Goal: Task Accomplishment & Management: Use online tool/utility

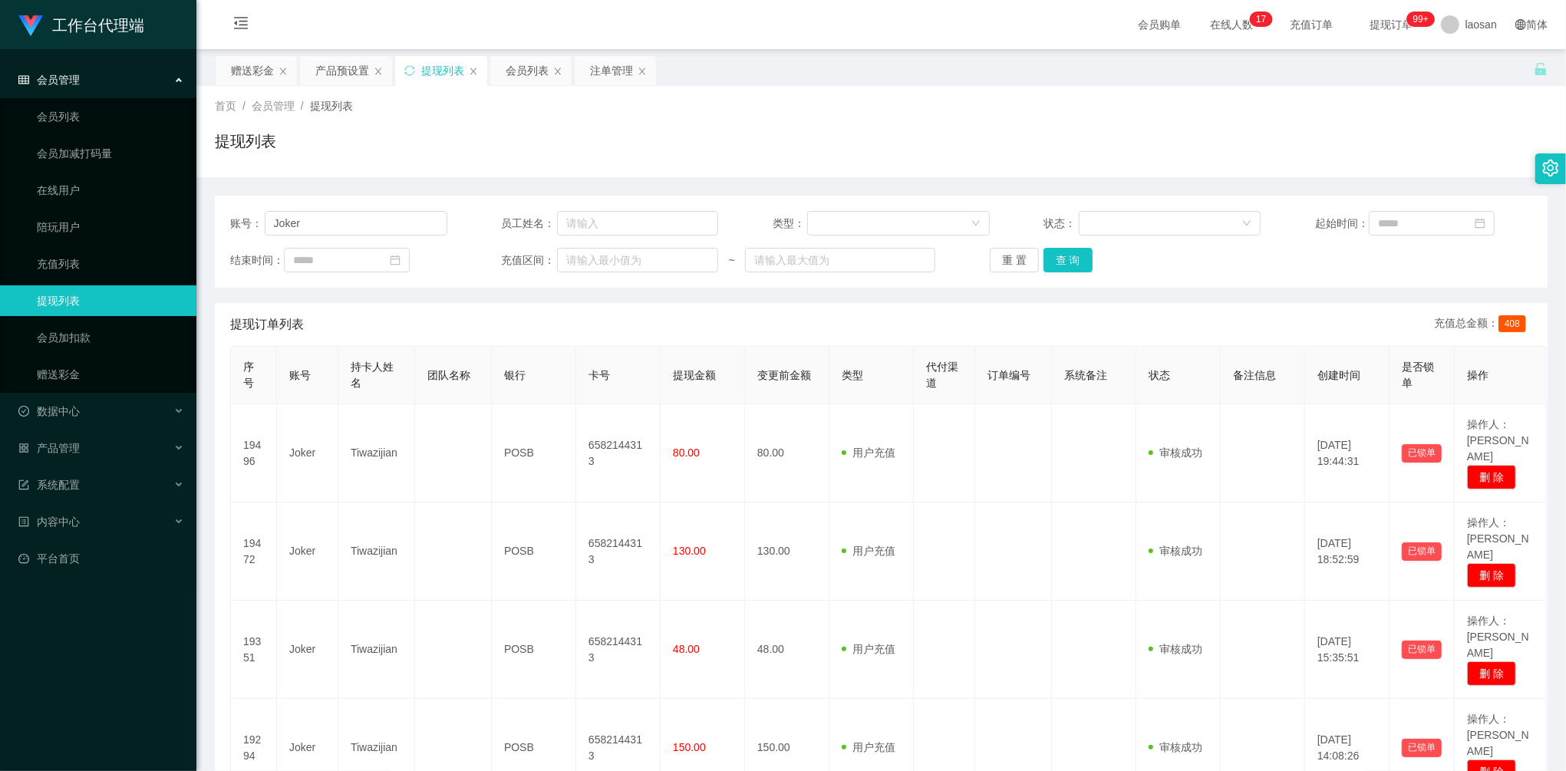
click at [237, 54] on main "关闭左侧 关闭右侧 关闭其它 刷新页面 赠送彩金 产品预设置 提现列表 会员列表 注单管理 首页 / 会员管理 / 提现列表 / 提现列表 账号： Joker…" at bounding box center [880, 447] width 1369 height 797
click at [250, 63] on div "赠送彩金" at bounding box center [252, 70] width 43 height 29
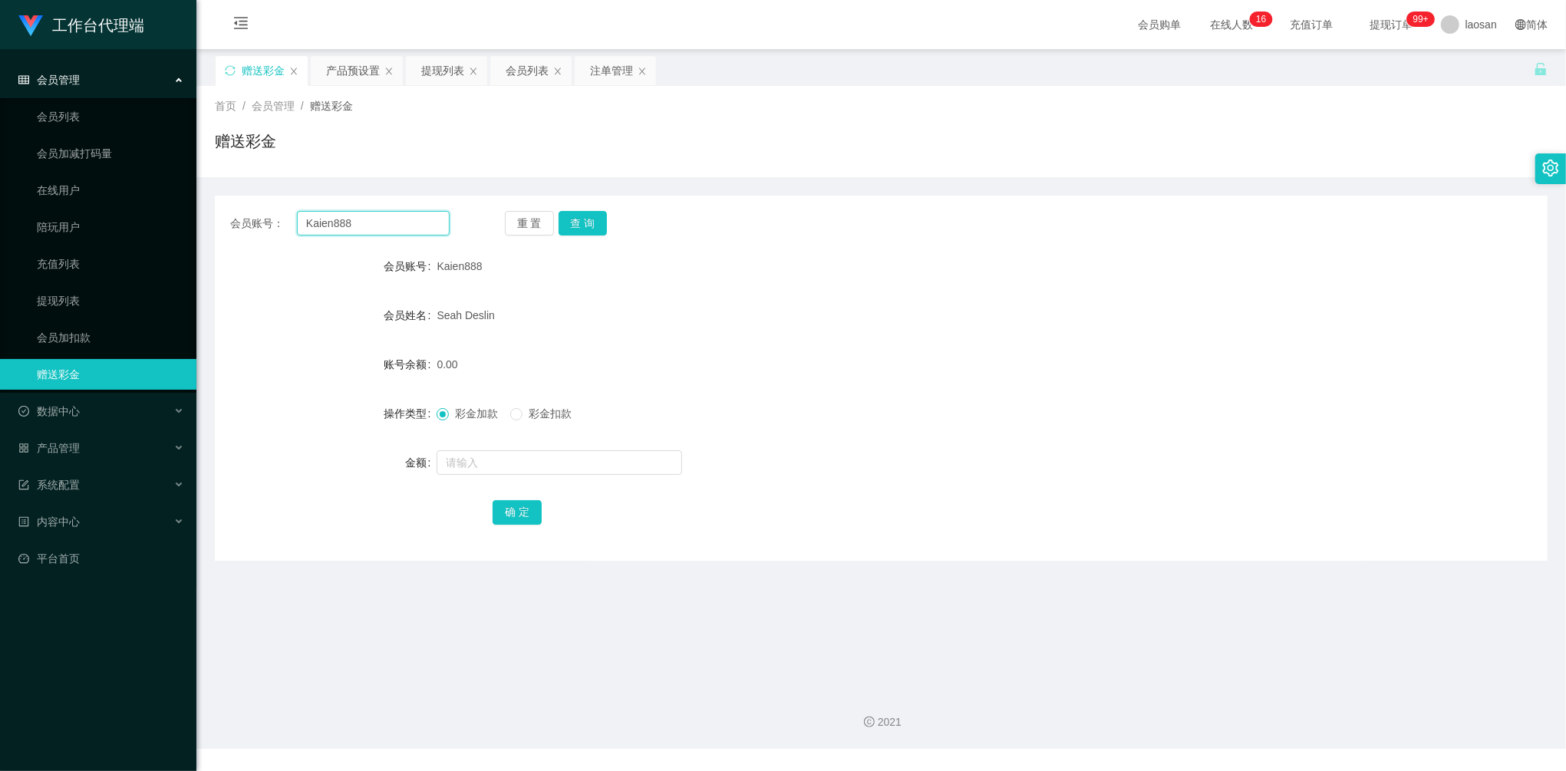
drag, startPoint x: 379, startPoint y: 225, endPoint x: 258, endPoint y: 203, distance: 123.1
click at [259, 203] on div "会员账号： Kaien888 重 置 查 询 会员账号 Kaien888 会员姓名 [PERSON_NAME] 账号余额 0.00 操作类型 彩金加款 彩金扣…" at bounding box center [881, 378] width 1333 height 365
click at [583, 219] on button "查 询" at bounding box center [583, 223] width 49 height 25
click at [529, 463] on input "text" at bounding box center [560, 462] width 246 height 25
type input "40"
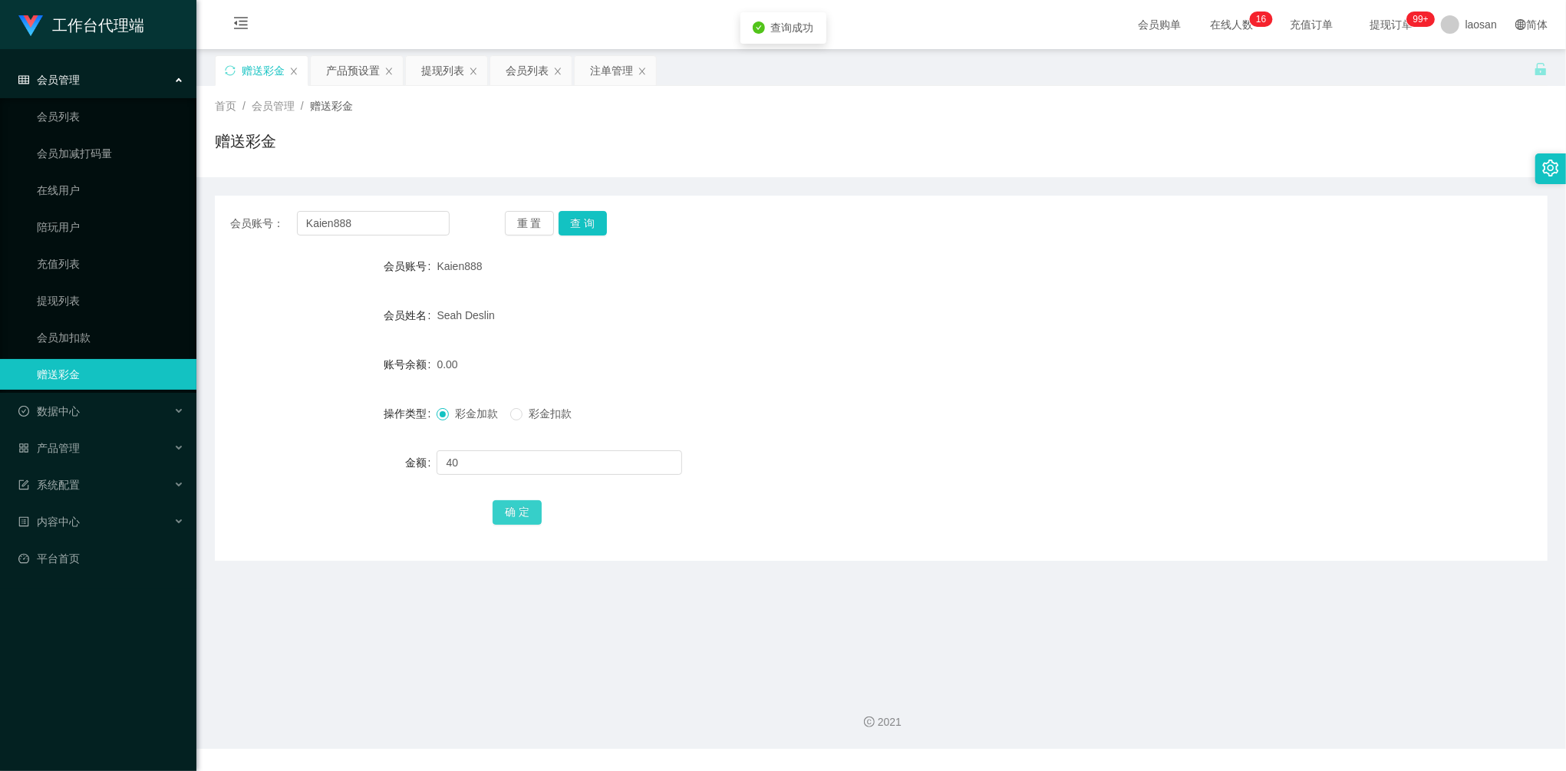
drag, startPoint x: 520, startPoint y: 516, endPoint x: 539, endPoint y: 508, distance: 20.3
click at [520, 516] on button "确 定" at bounding box center [517, 512] width 49 height 25
drag, startPoint x: 362, startPoint y: 222, endPoint x: 255, endPoint y: 206, distance: 108.0
click at [259, 206] on div "会员账号： Kaien888 重 置 查 询 会员账号 Kaien888 会员姓名 [PERSON_NAME] 账号余额 40.00 操作类型 彩金加款 彩金…" at bounding box center [881, 378] width 1333 height 365
paste input "Joker"
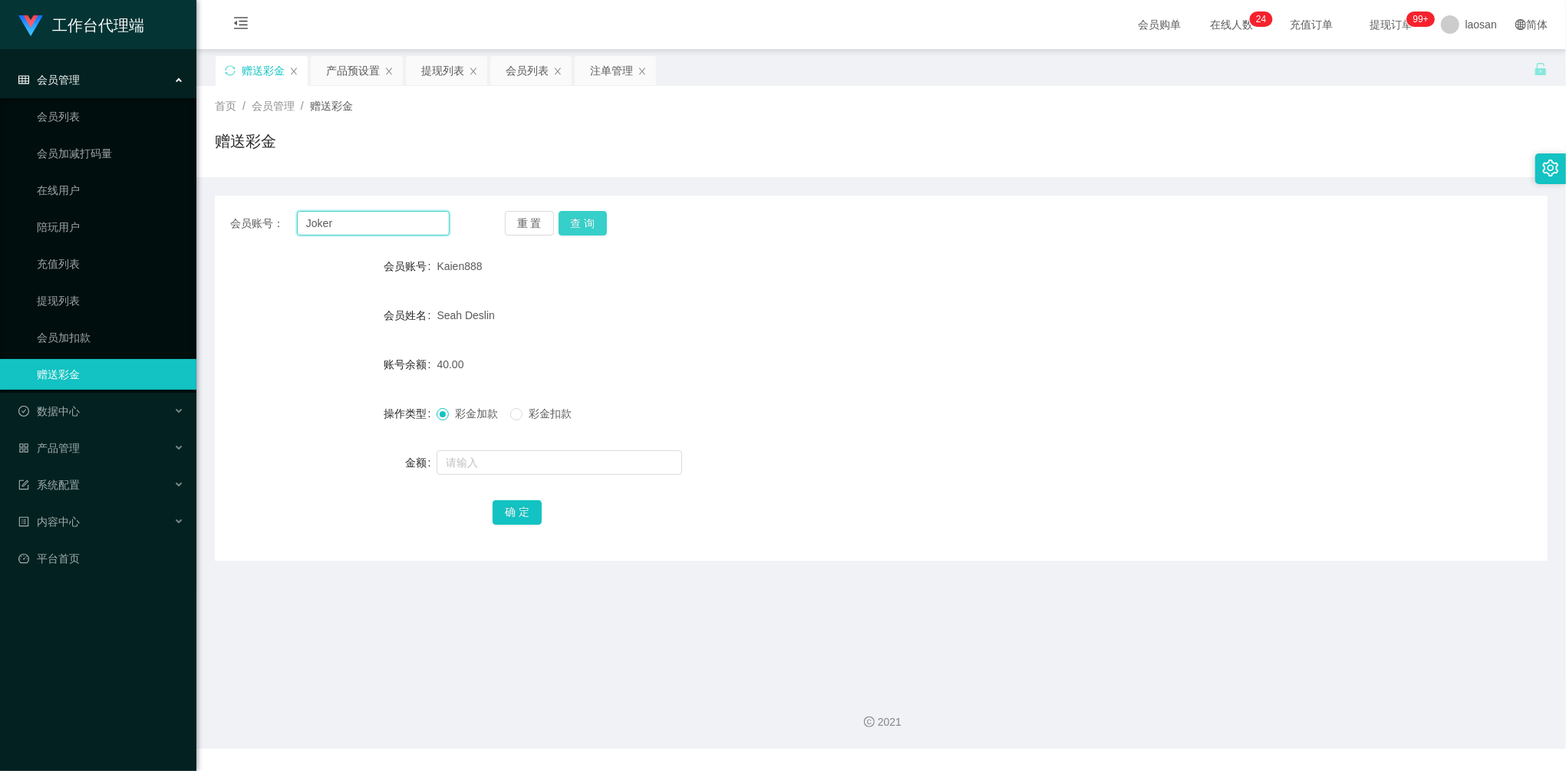
type input "Joker"
click at [586, 226] on button "查 询" at bounding box center [583, 223] width 49 height 25
click at [477, 460] on input "text" at bounding box center [560, 462] width 246 height 25
type input "32"
click at [508, 522] on button "确 定" at bounding box center [517, 512] width 49 height 25
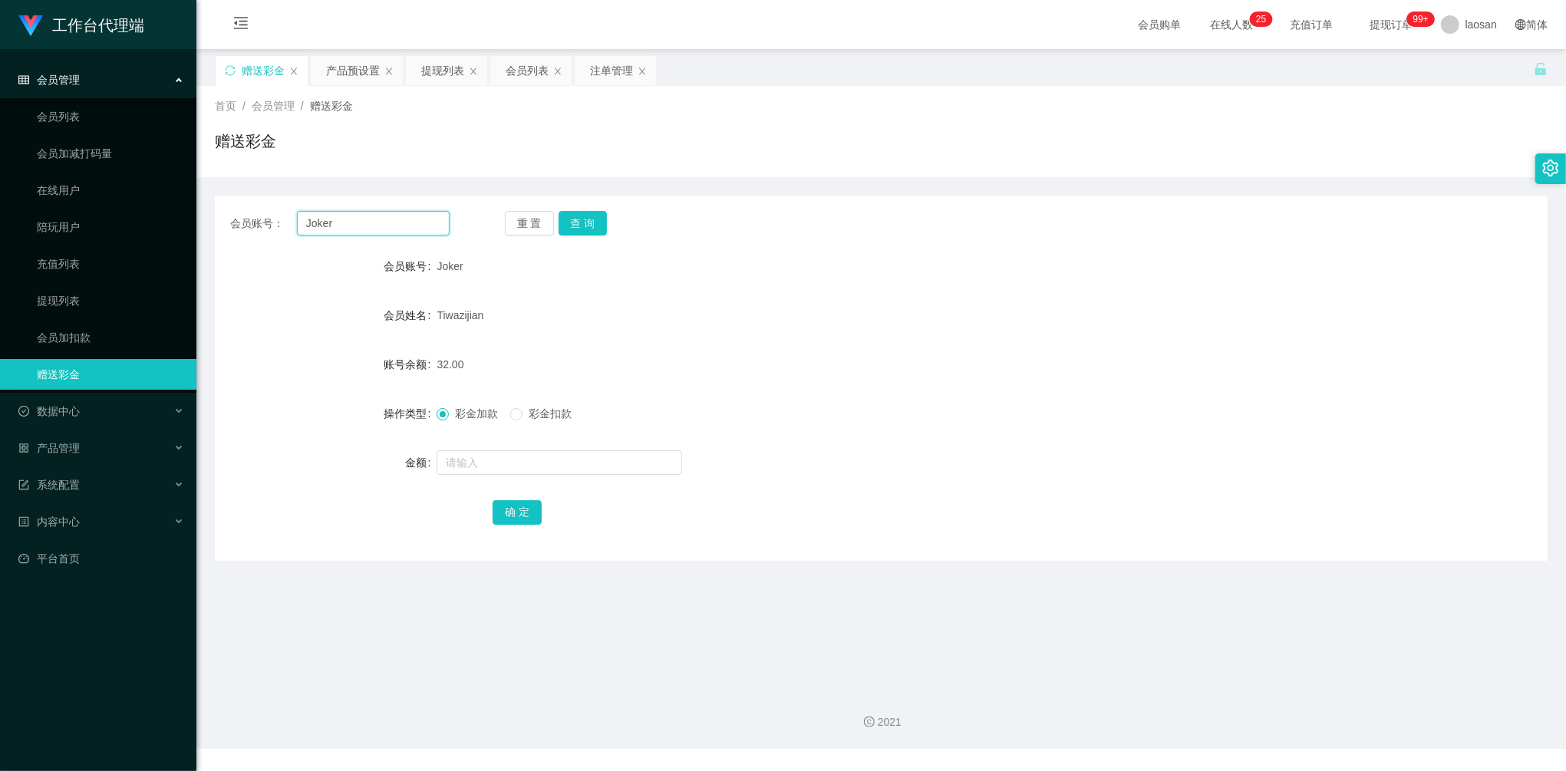
drag, startPoint x: 373, startPoint y: 233, endPoint x: 361, endPoint y: 226, distance: 14.5
click at [357, 227] on input "Joker" at bounding box center [373, 223] width 153 height 25
drag, startPoint x: 384, startPoint y: 222, endPoint x: 273, endPoint y: 199, distance: 112.8
click at [273, 199] on div "会员账号： Joker 重 置 查 询 会员账号 Joker 会员姓名 Tiwazijian 账号余额 32.00 操作类型 彩金加款 彩金扣款 金额 确 定" at bounding box center [881, 378] width 1333 height 365
paste input "ai93040311"
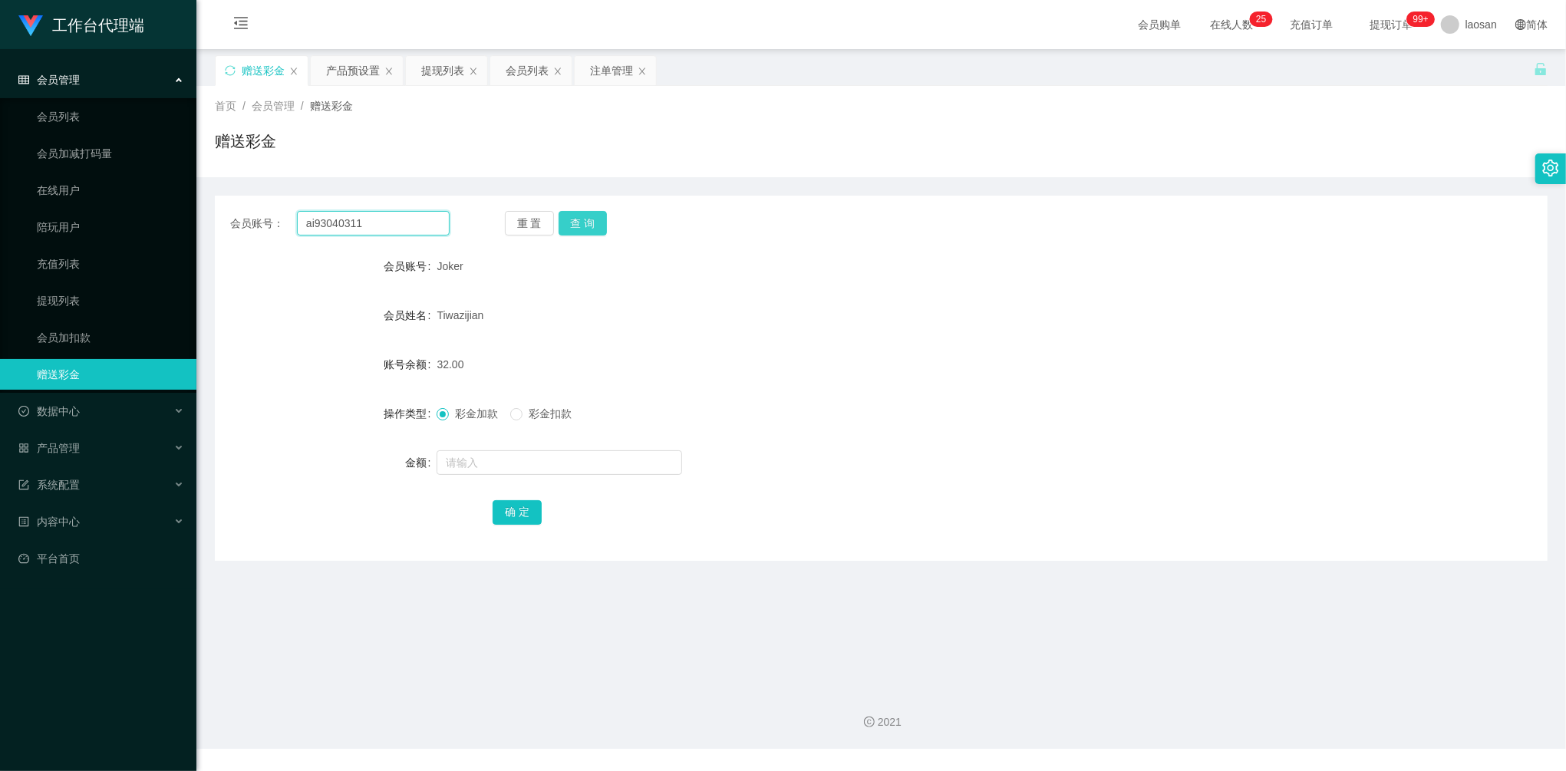
type input "ai93040311"
drag, startPoint x: 599, startPoint y: 222, endPoint x: 581, endPoint y: 288, distance: 69.2
click at [599, 222] on button "查 询" at bounding box center [583, 223] width 49 height 25
click at [519, 459] on input "text" at bounding box center [560, 462] width 246 height 25
type input "40"
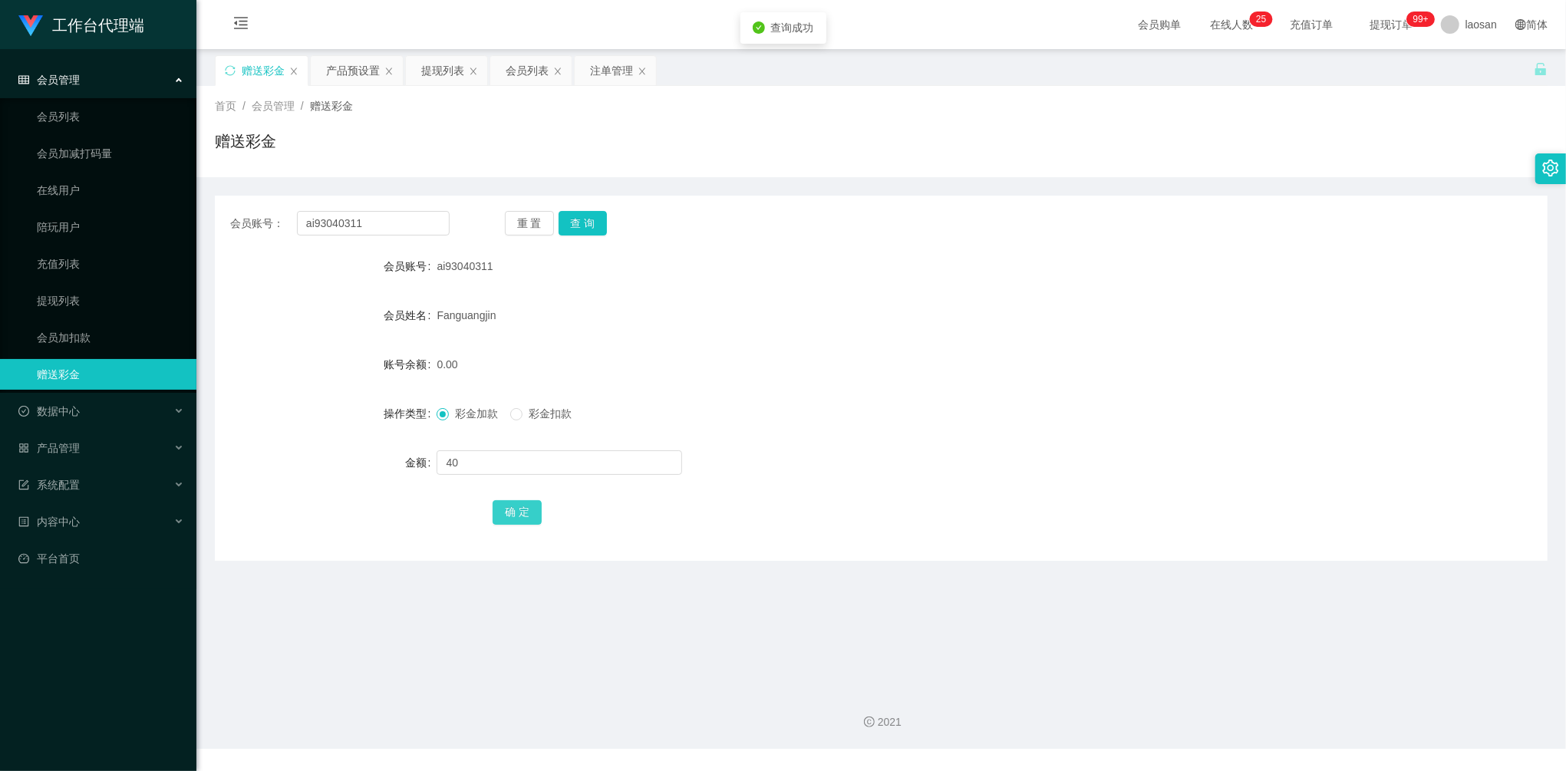
click at [519, 519] on button "确 定" at bounding box center [517, 512] width 49 height 25
drag, startPoint x: 374, startPoint y: 224, endPoint x: 246, endPoint y: 210, distance: 129.6
click at [219, 209] on div "会员账号： ai93040311 重 置 查 询 会员账号 ai93040311 会员姓名 Fanguangjin 账号余额 40.00 操作类型 彩金加款 …" at bounding box center [881, 378] width 1333 height 365
paste input "Kelvinshum"
type input "Kelvinshum"
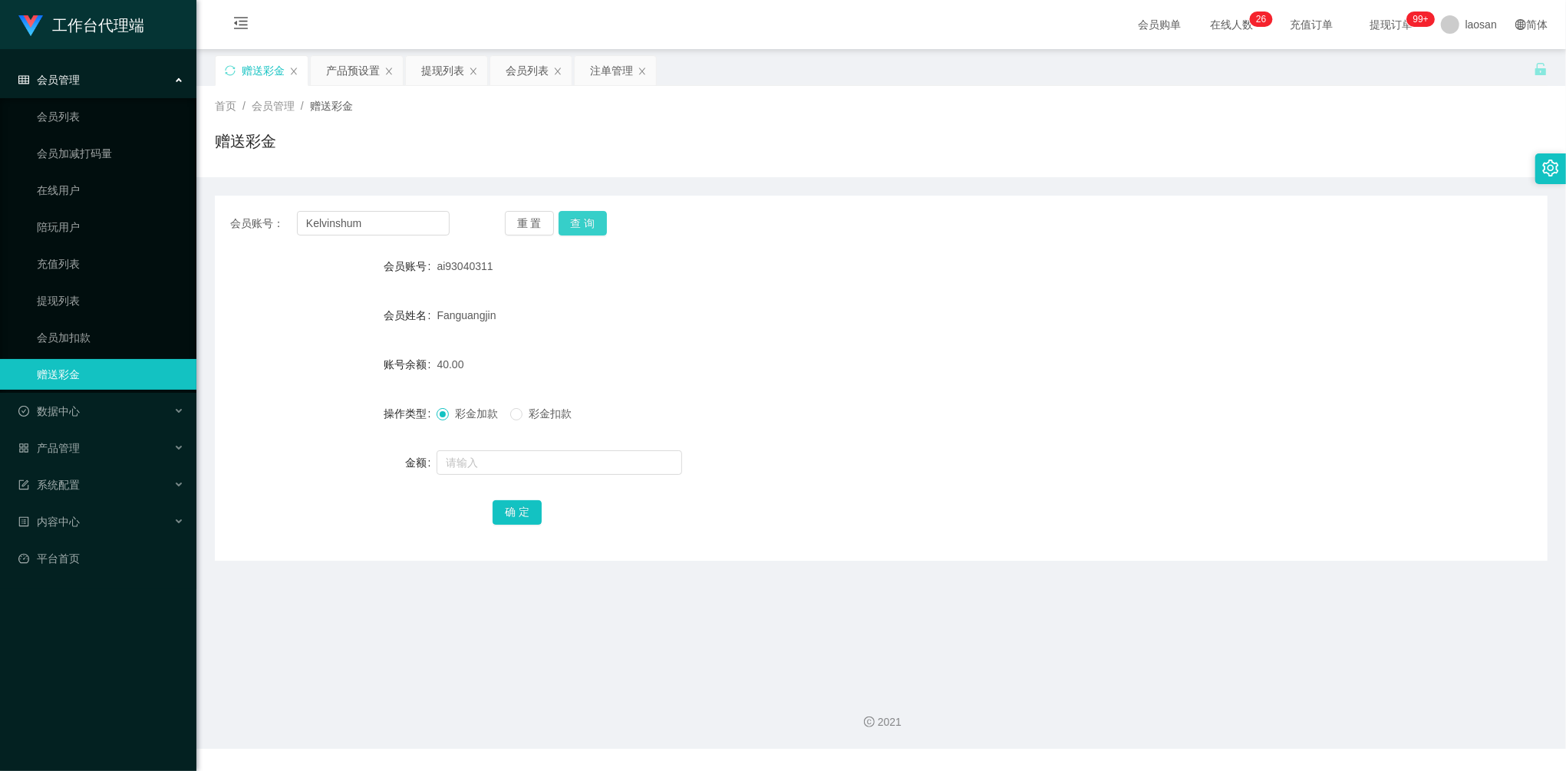
click at [587, 224] on button "查 询" at bounding box center [583, 223] width 49 height 25
click at [508, 463] on input "text" at bounding box center [560, 462] width 246 height 25
type input "160"
click at [538, 505] on button "确 定" at bounding box center [517, 512] width 49 height 25
drag, startPoint x: 374, startPoint y: 224, endPoint x: 132, endPoint y: 209, distance: 242.9
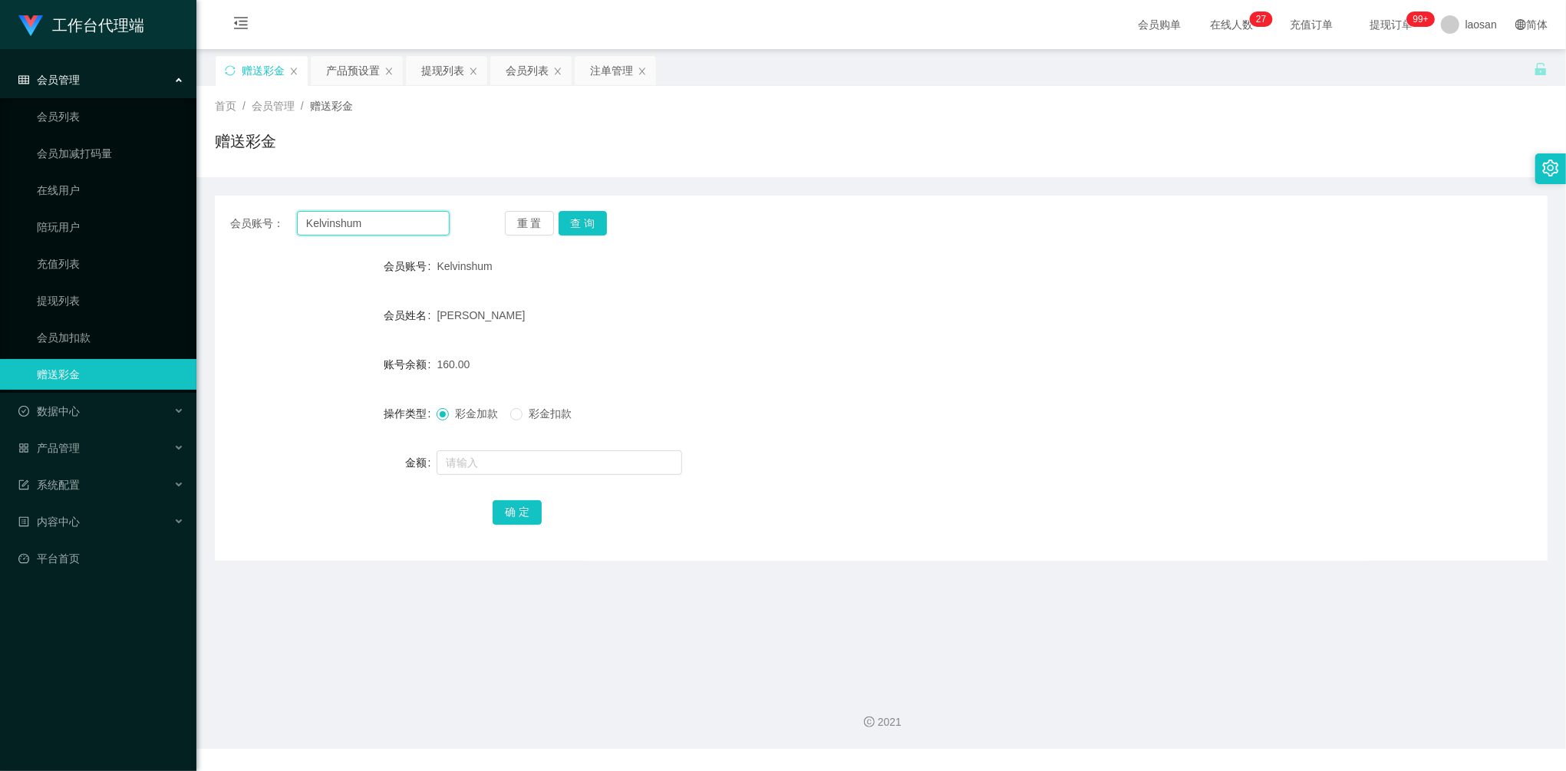
click at [132, 210] on section "工作台代理端 会员管理 会员列表 会员加减打码量 在线用户 陪玩用户 充值列表 提现列表 会员加扣款 赠送彩金 数据中心 员工统计 团队统计 产品管理 注单管…" at bounding box center [783, 374] width 1566 height 749
paste input "薪资自动结算已派发S$ 请前往工作台自行提现，预计 5–20 分钟内到账！ 在工作台提现后截图给我，优先处理！"
type input "薪资自动结算已派发S$ 请前往工作台自行提现，预计 5–20 分钟内到账！ 在工作台提现后截图给我，优先处理！"
click at [437, 226] on input "薪资自动结算已派发S$ 请前往工作台自行提现，预计 5–20 分钟内到账！ 在工作台提现后截图给我，优先处理！" at bounding box center [373, 223] width 153 height 25
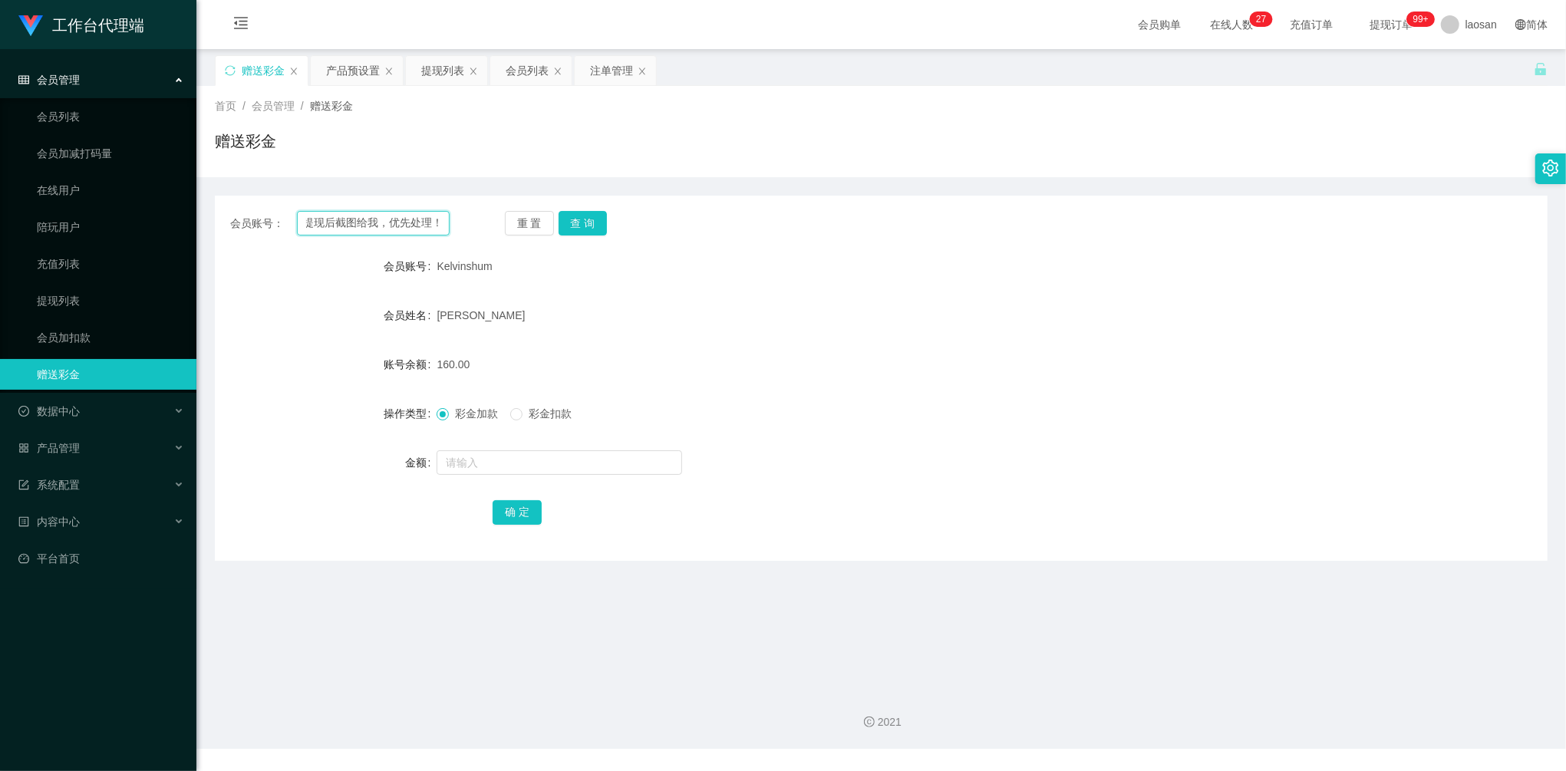
click at [437, 226] on input "薪资自动结算已派发S$ 请前往工作台自行提现，预计 5–20 分钟内到账！ 在工作台提现后截图给我，优先处理！" at bounding box center [373, 223] width 153 height 25
click at [405, 232] on input "text" at bounding box center [373, 223] width 153 height 25
paste input "limsoonteik"
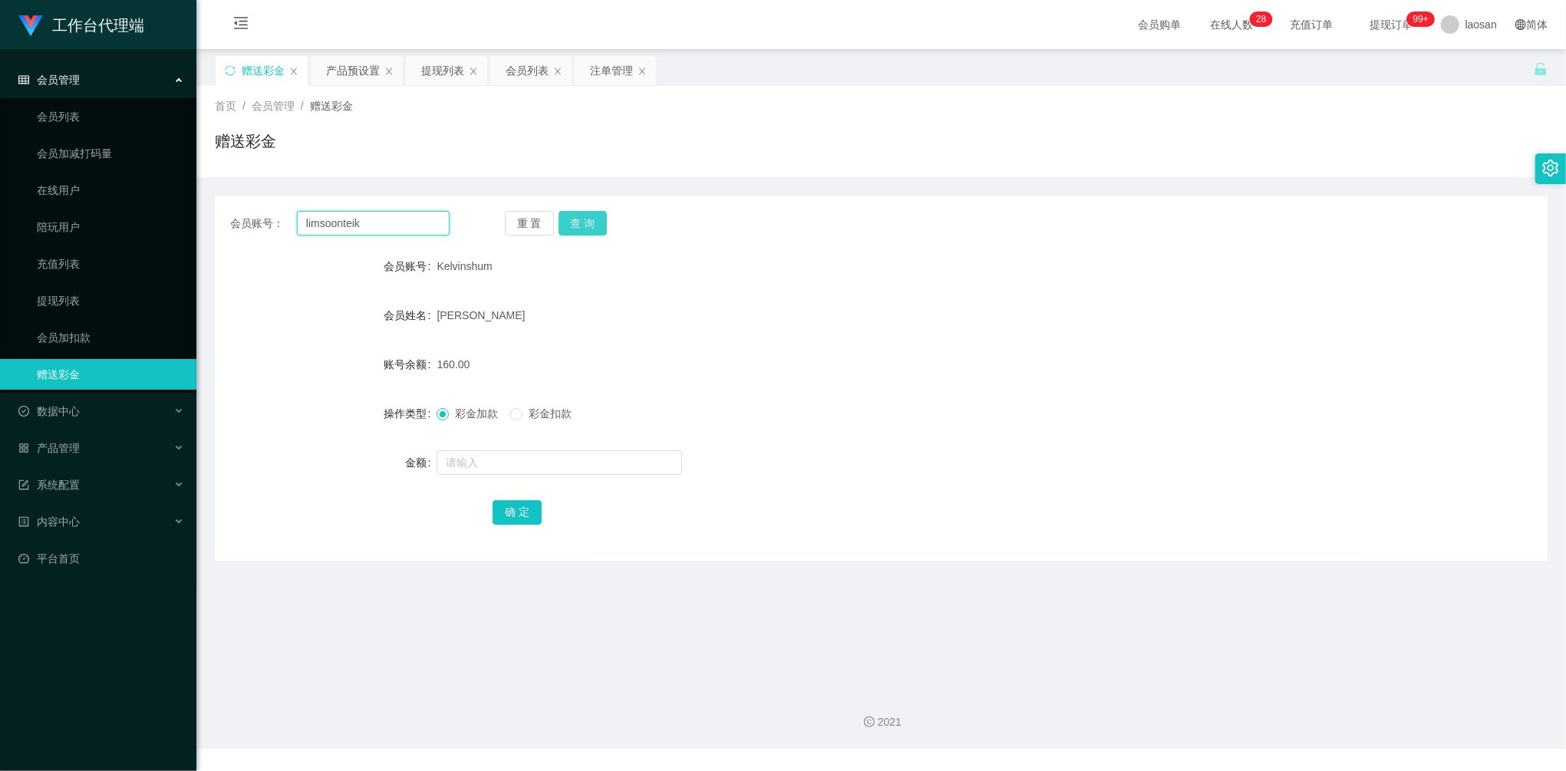
type input "limsoonteik"
drag, startPoint x: 581, startPoint y: 224, endPoint x: 578, endPoint y: 279, distance: 55.3
click at [581, 224] on button "查 询" at bounding box center [583, 223] width 49 height 25
click at [506, 471] on input "text" at bounding box center [560, 462] width 246 height 25
type input "160"
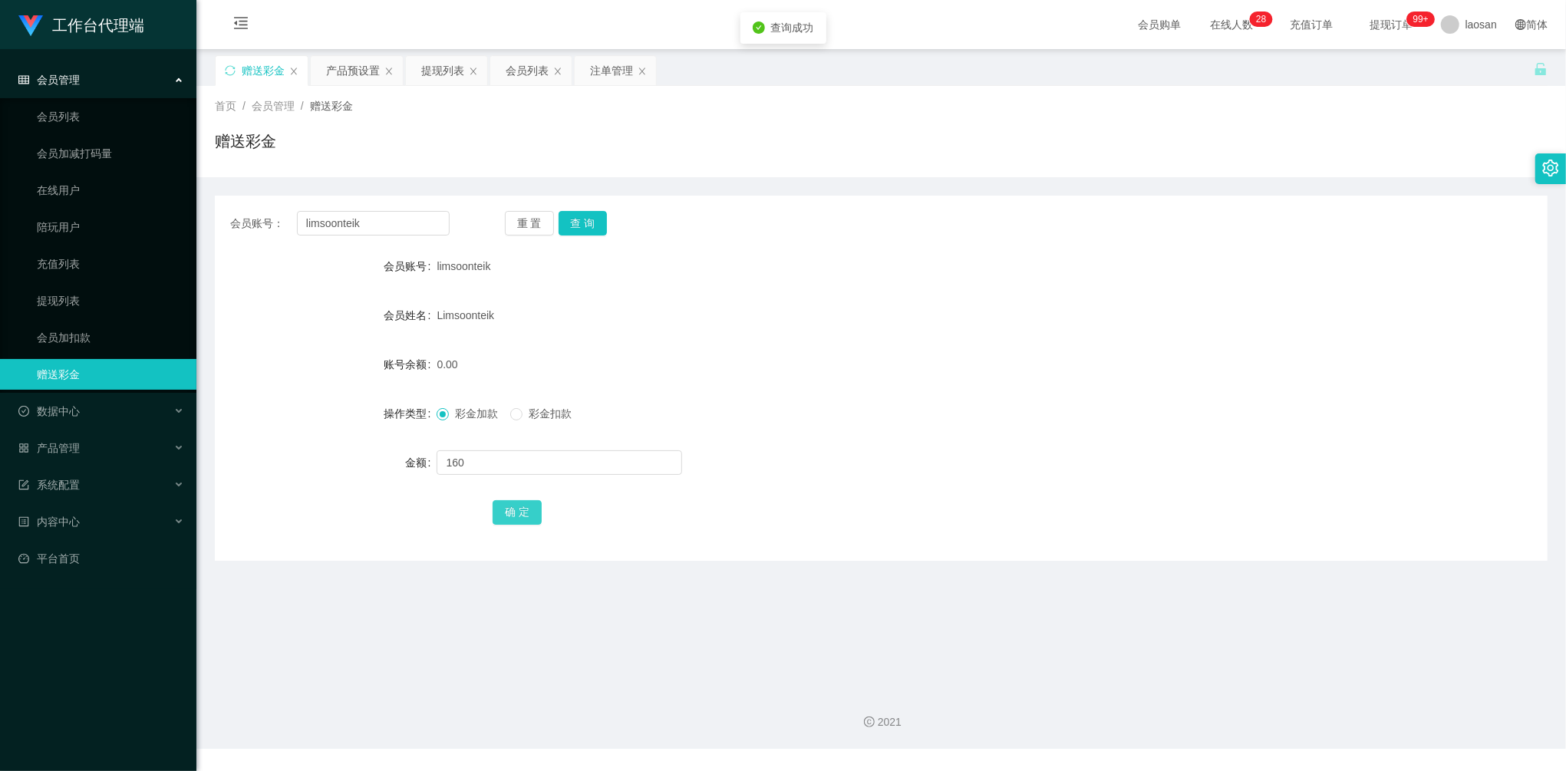
drag, startPoint x: 520, startPoint y: 506, endPoint x: 529, endPoint y: 500, distance: 11.1
click at [519, 506] on button "确 定" at bounding box center [517, 512] width 49 height 25
click at [436, 74] on div "提现列表" at bounding box center [442, 70] width 43 height 29
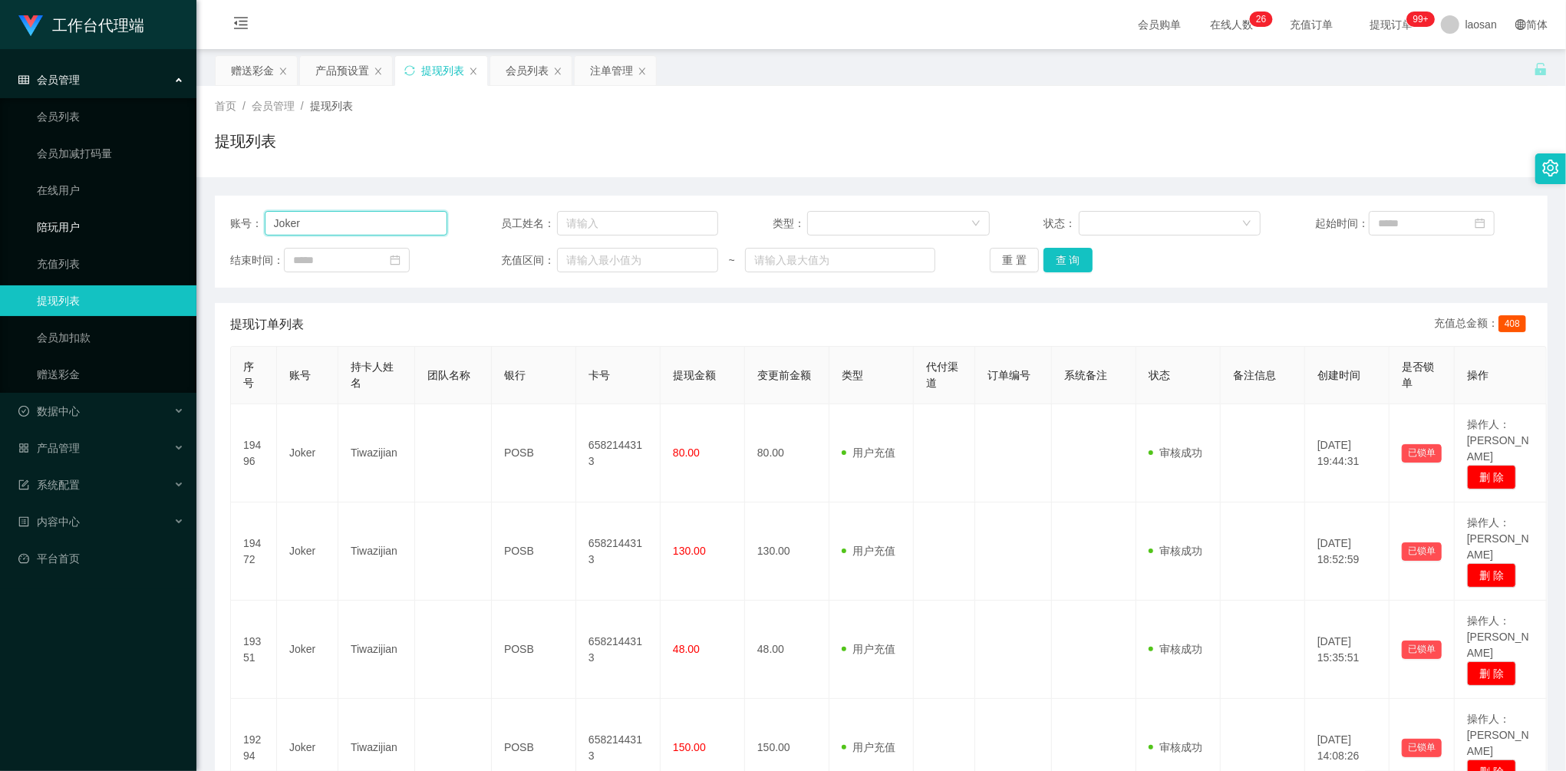
drag, startPoint x: 347, startPoint y: 218, endPoint x: 191, endPoint y: 212, distance: 155.9
click at [191, 212] on section "工作台代理端 会员管理 会员列表 会员加减打码量 在线用户 陪玩用户 充值列表 提现列表 会员加扣款 赠送彩金 数据中心 员工统计 团队统计 产品管理 注单管…" at bounding box center [783, 459] width 1566 height 918
paste input "Kaien888"
click at [1073, 259] on button "查 询" at bounding box center [1067, 260] width 49 height 25
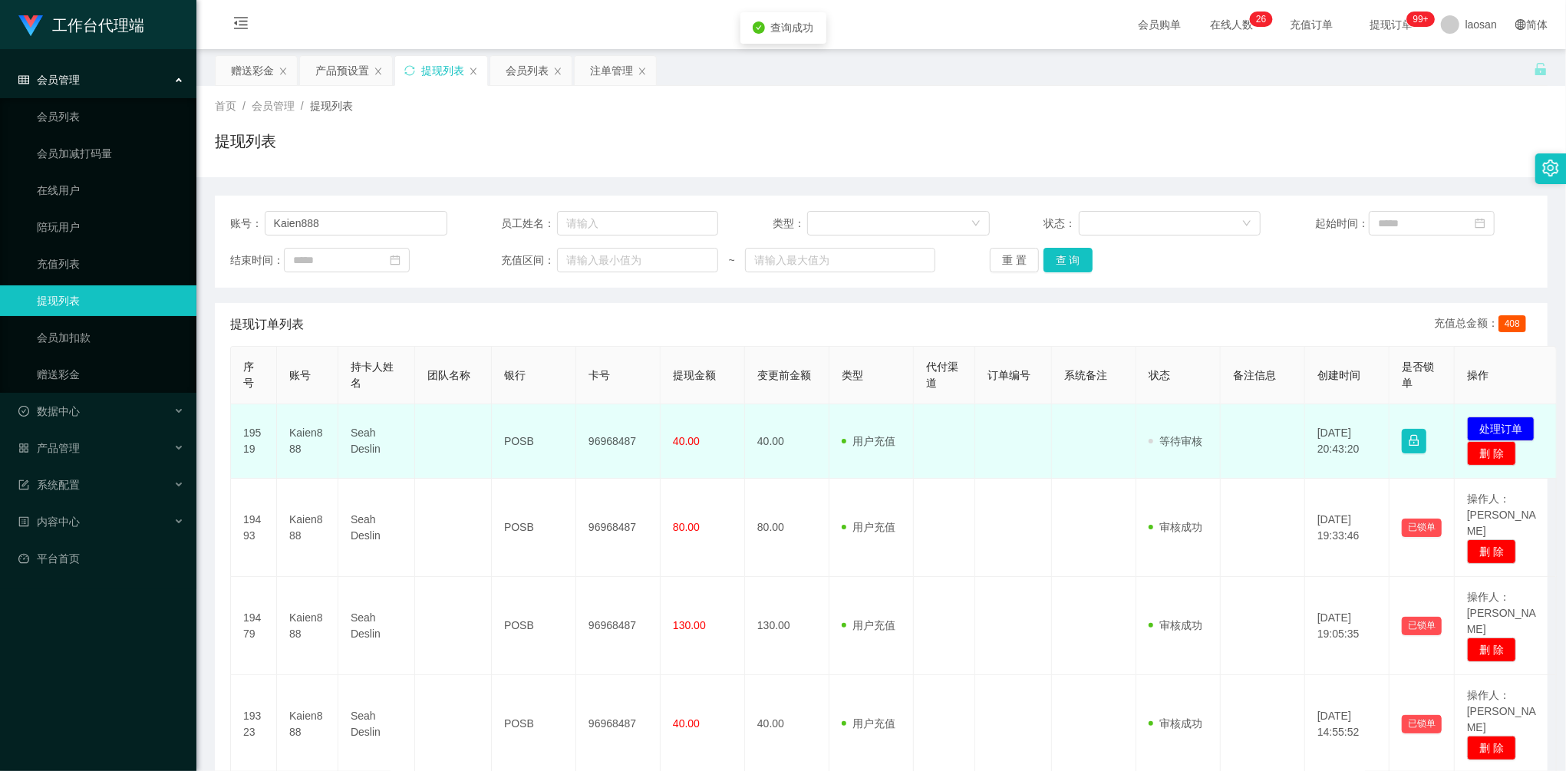
click at [1498, 415] on td "发起代付 处理订单 删 除" at bounding box center [1506, 441] width 102 height 74
click at [1498, 422] on button "处理订单" at bounding box center [1501, 429] width 68 height 25
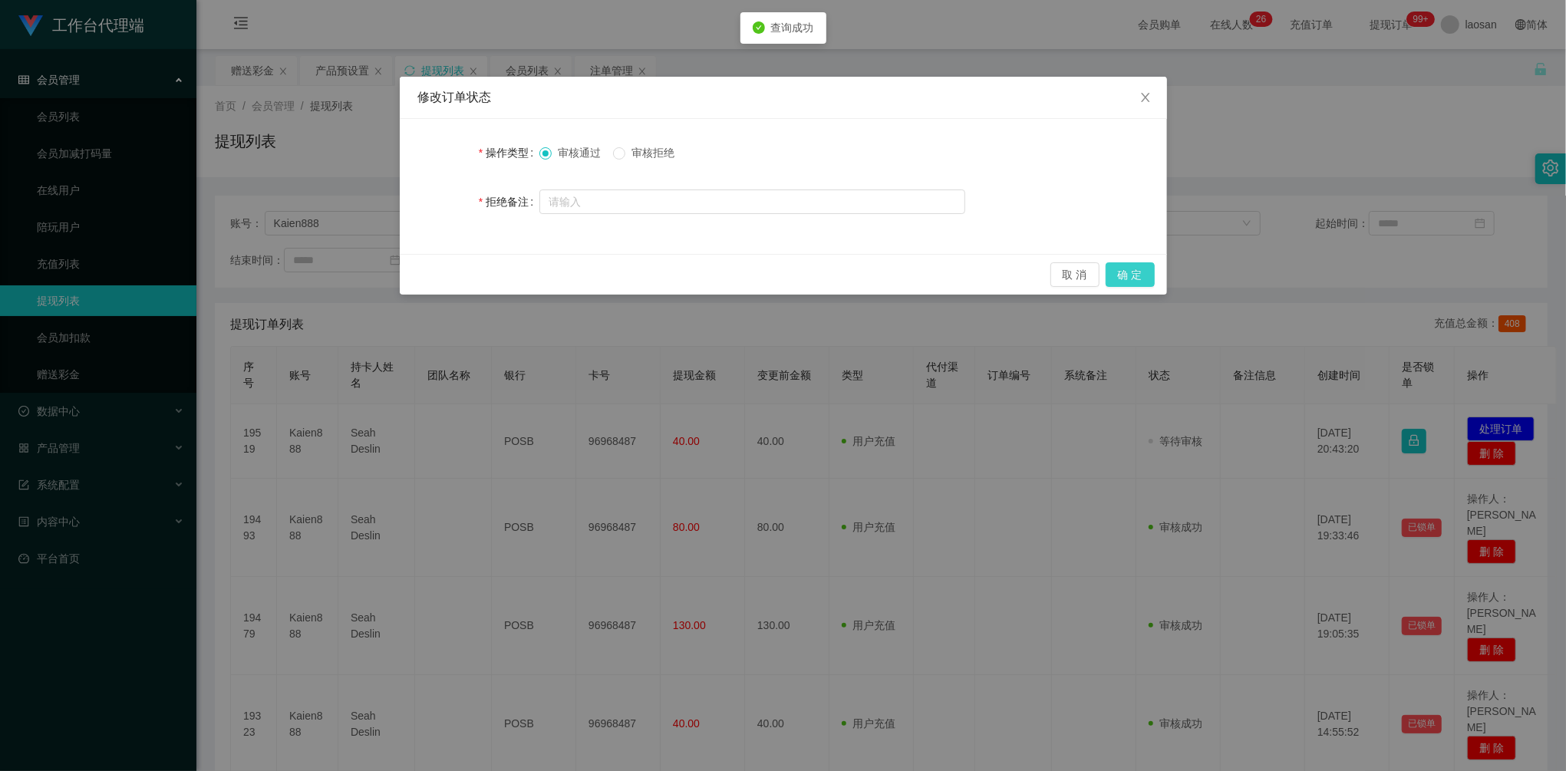
click at [1142, 281] on button "确 定" at bounding box center [1130, 274] width 49 height 25
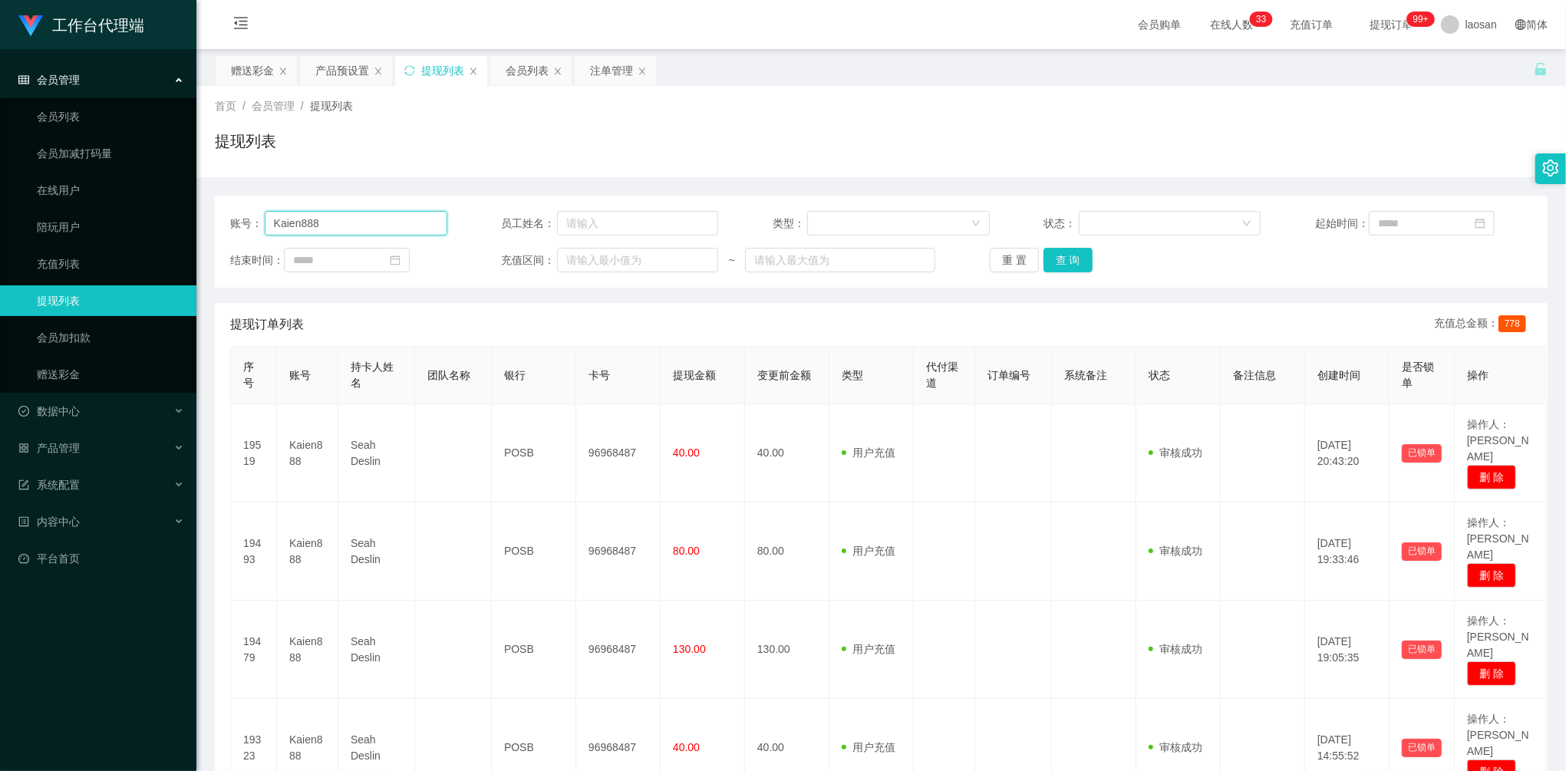
drag, startPoint x: 338, startPoint y: 213, endPoint x: 307, endPoint y: 190, distance: 38.4
click at [206, 209] on main "关闭左侧 关闭右侧 关闭其它 刷新页面 赠送彩金 产品预设置 提现列表 会员列表 注单管理 首页 / 会员管理 / 提现列表 / 提现列表 账号： Kaien…" at bounding box center [880, 742] width 1369 height 1386
paste input "Joker"
click at [1073, 261] on button "查 询" at bounding box center [1067, 260] width 49 height 25
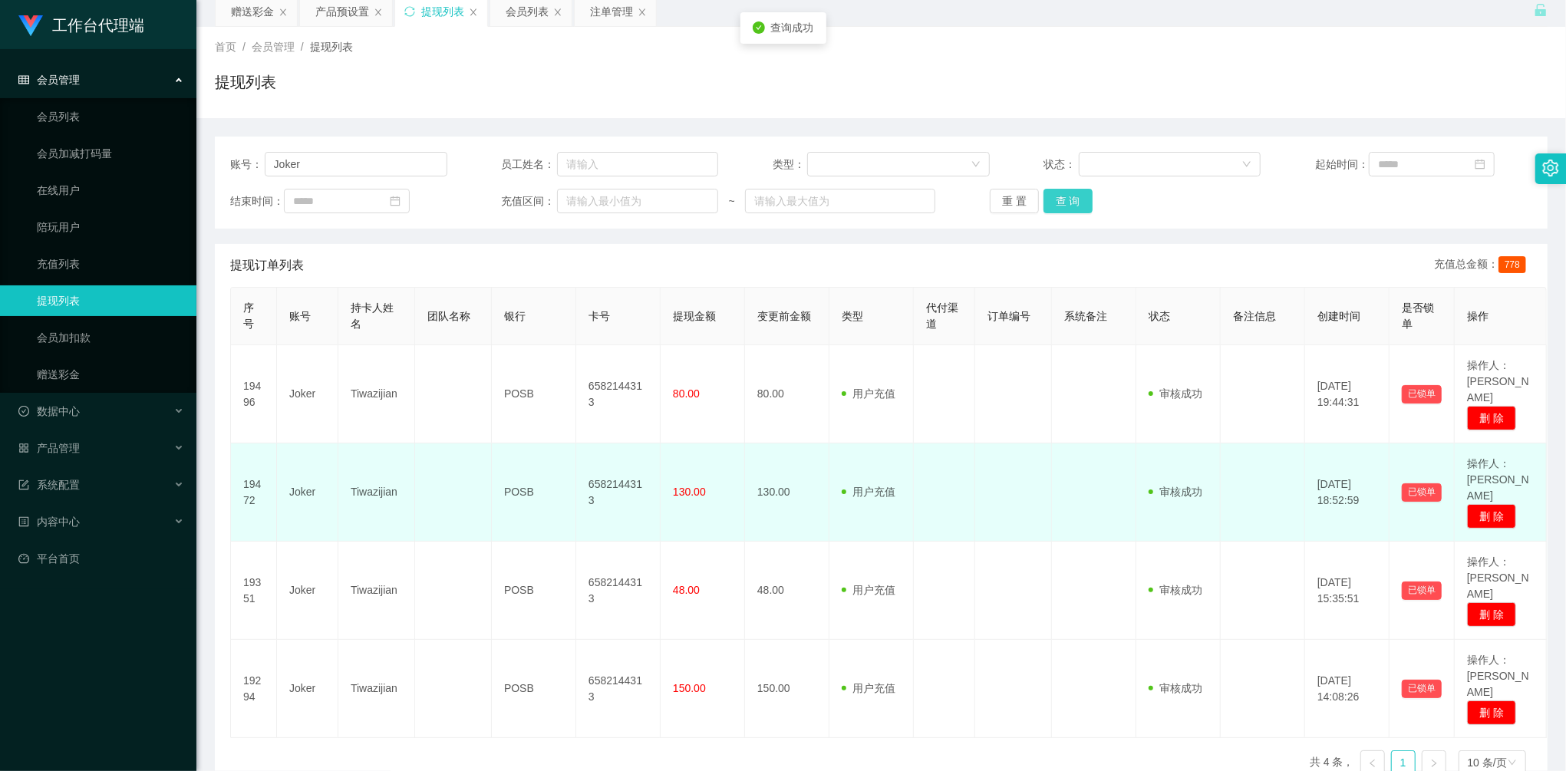
scroll to position [84, 0]
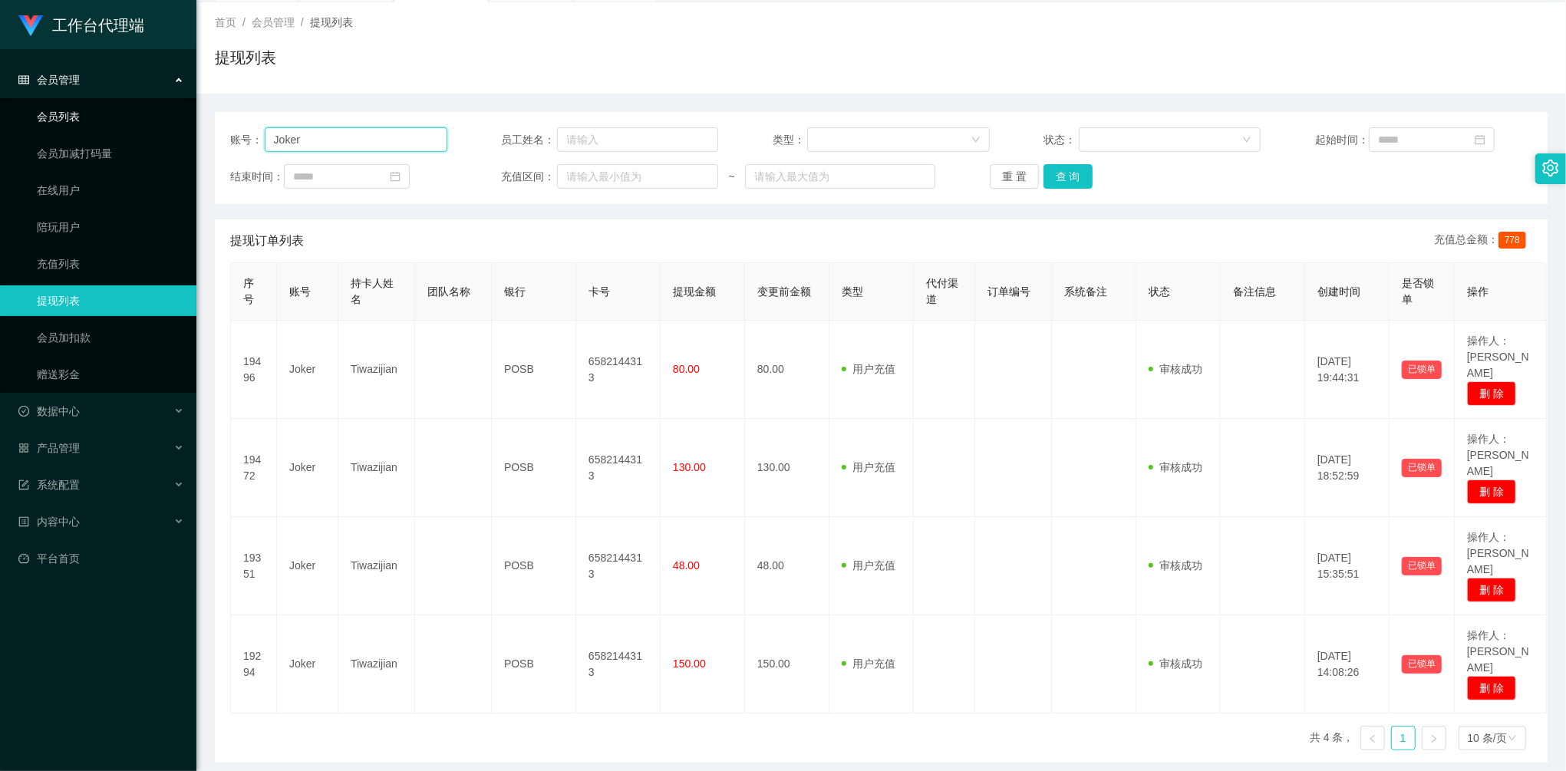
drag, startPoint x: 350, startPoint y: 133, endPoint x: 130, endPoint y: 129, distance: 220.2
click at [130, 129] on section "工作台代理端 会员管理 会员列表 会员加减打码量 在线用户 陪玩用户 充值列表 提现列表 会员加扣款 赠送彩金 数据中心 员工统计 团队统计 产品管理 注单管…" at bounding box center [783, 375] width 1566 height 918
paste input "ai93040311"
type input "ai93040311"
click at [1060, 180] on button "查 询" at bounding box center [1067, 176] width 49 height 25
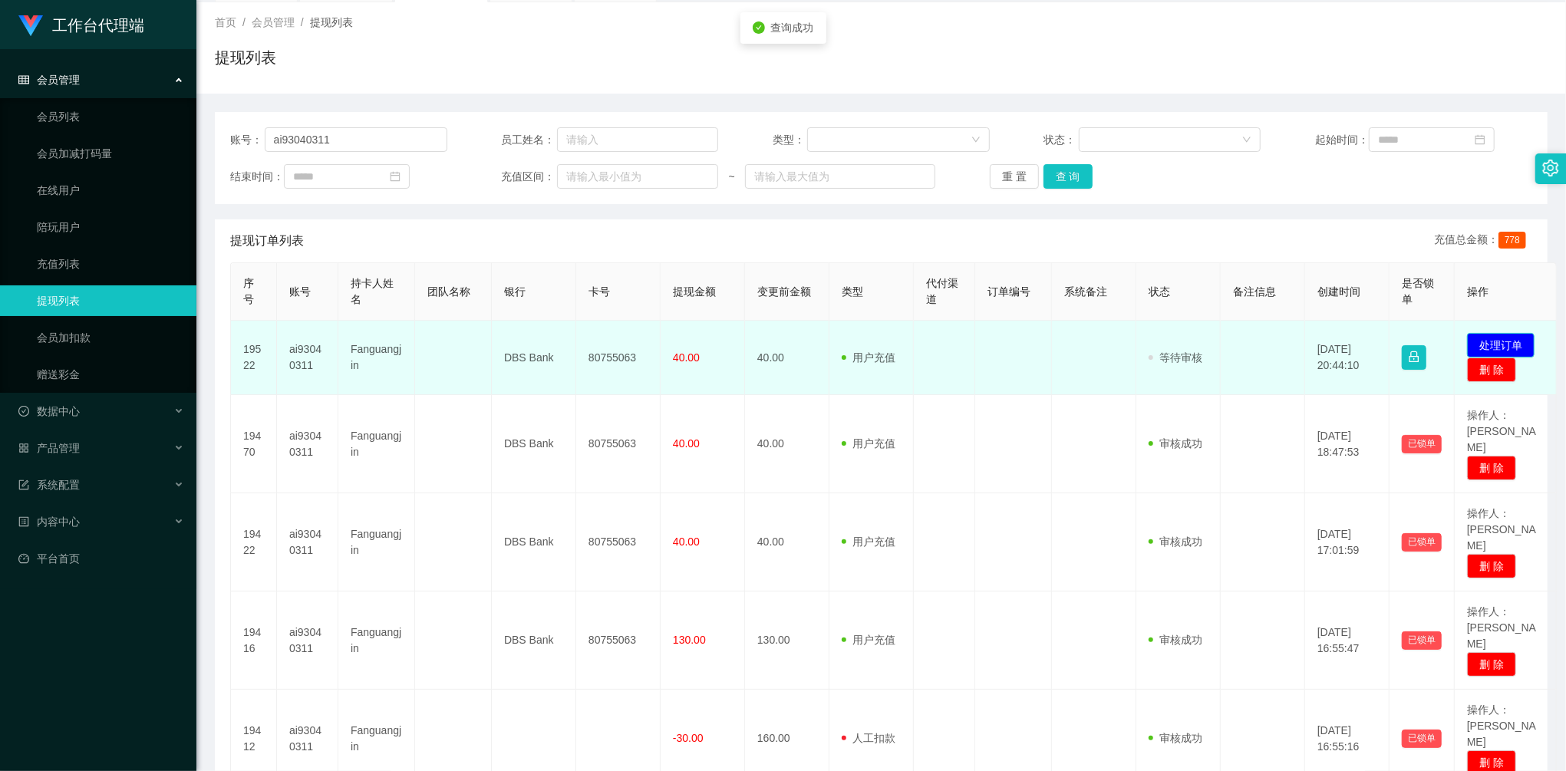
click at [1508, 344] on button "处理订单" at bounding box center [1501, 345] width 68 height 25
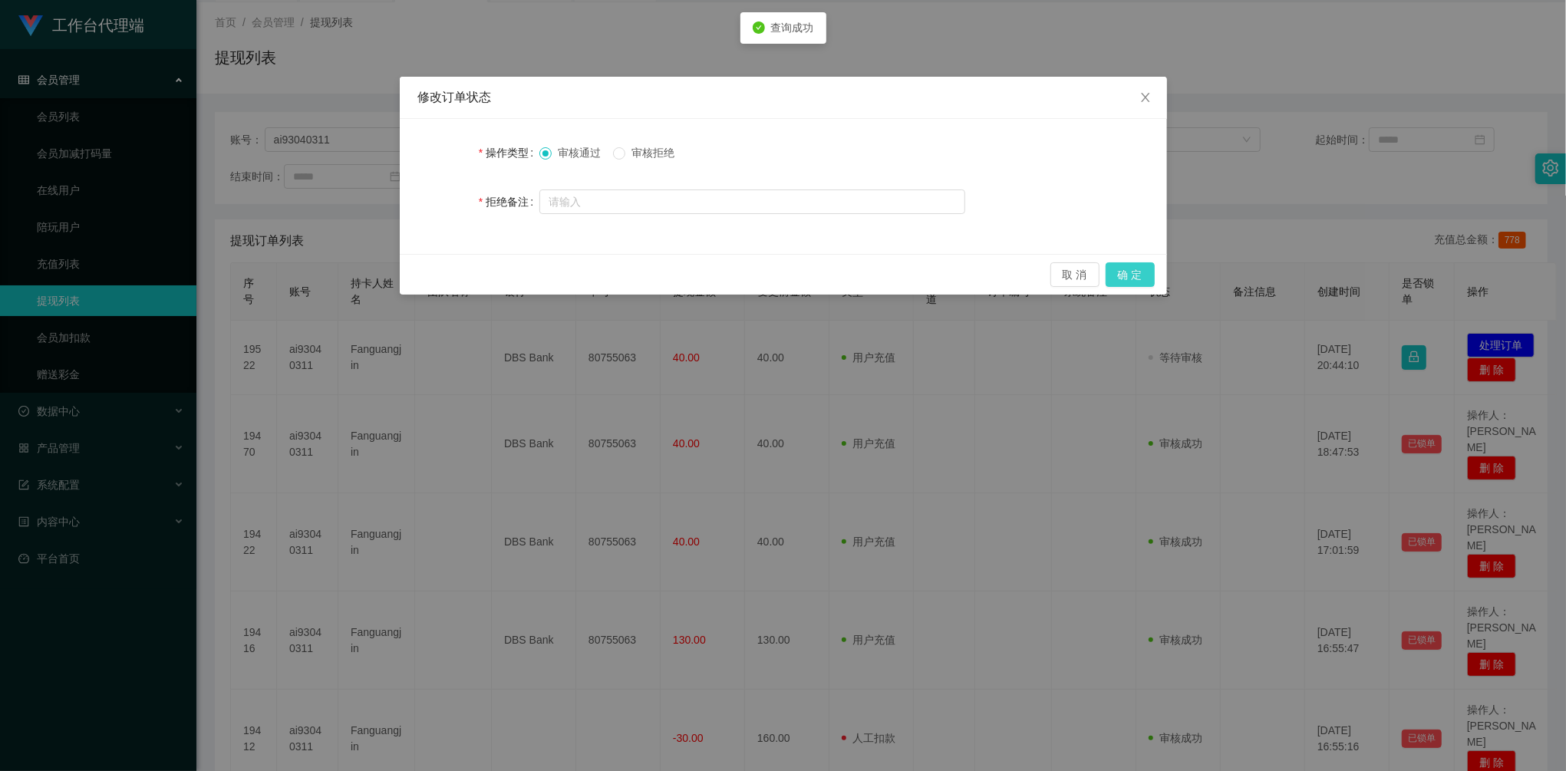
drag, startPoint x: 1160, startPoint y: 268, endPoint x: 1148, endPoint y: 265, distance: 12.5
click at [1160, 268] on div "取 消 确 定" at bounding box center [783, 274] width 767 height 41
click at [1148, 265] on button "确 定" at bounding box center [1130, 274] width 49 height 25
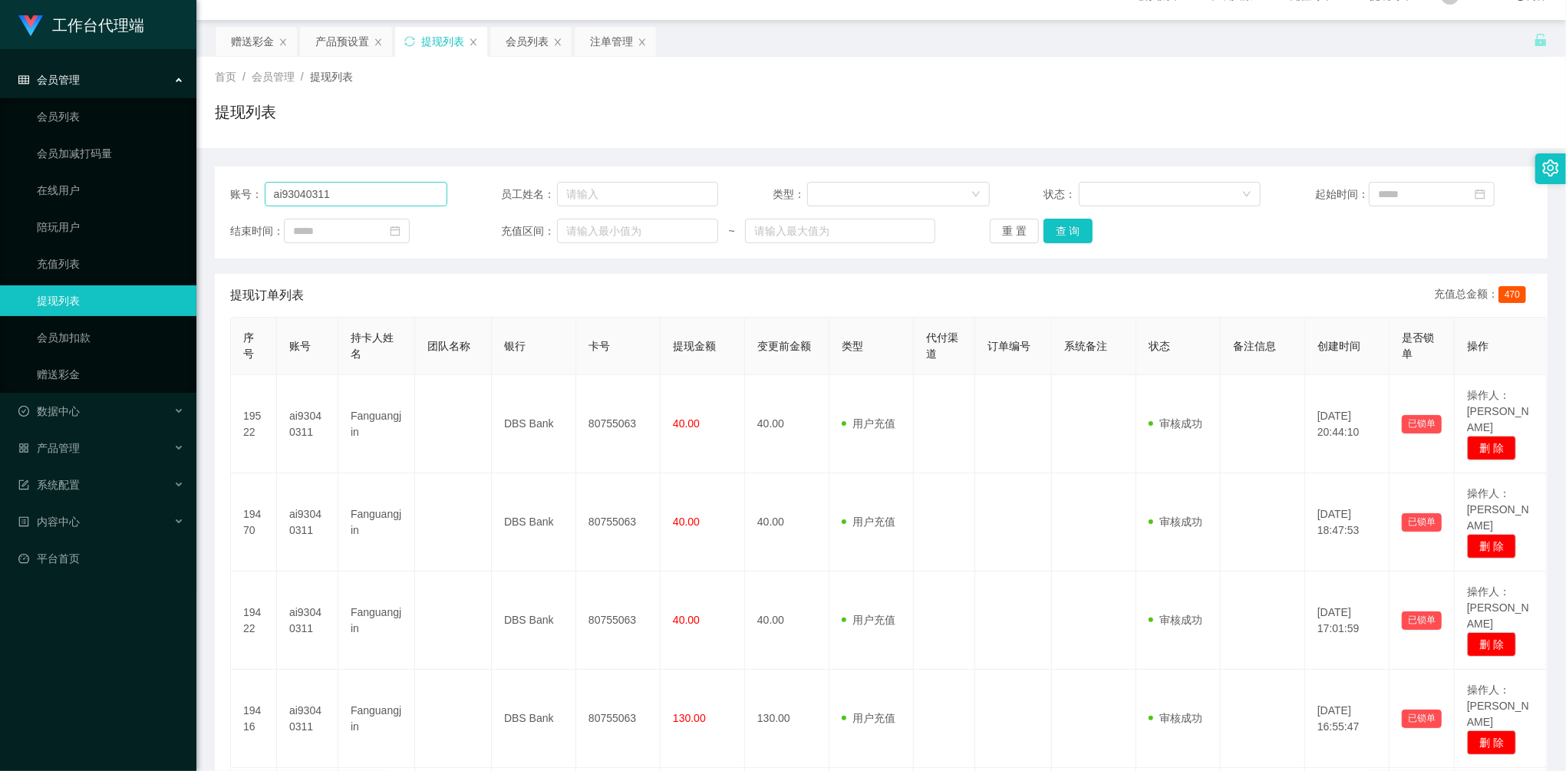
scroll to position [0, 0]
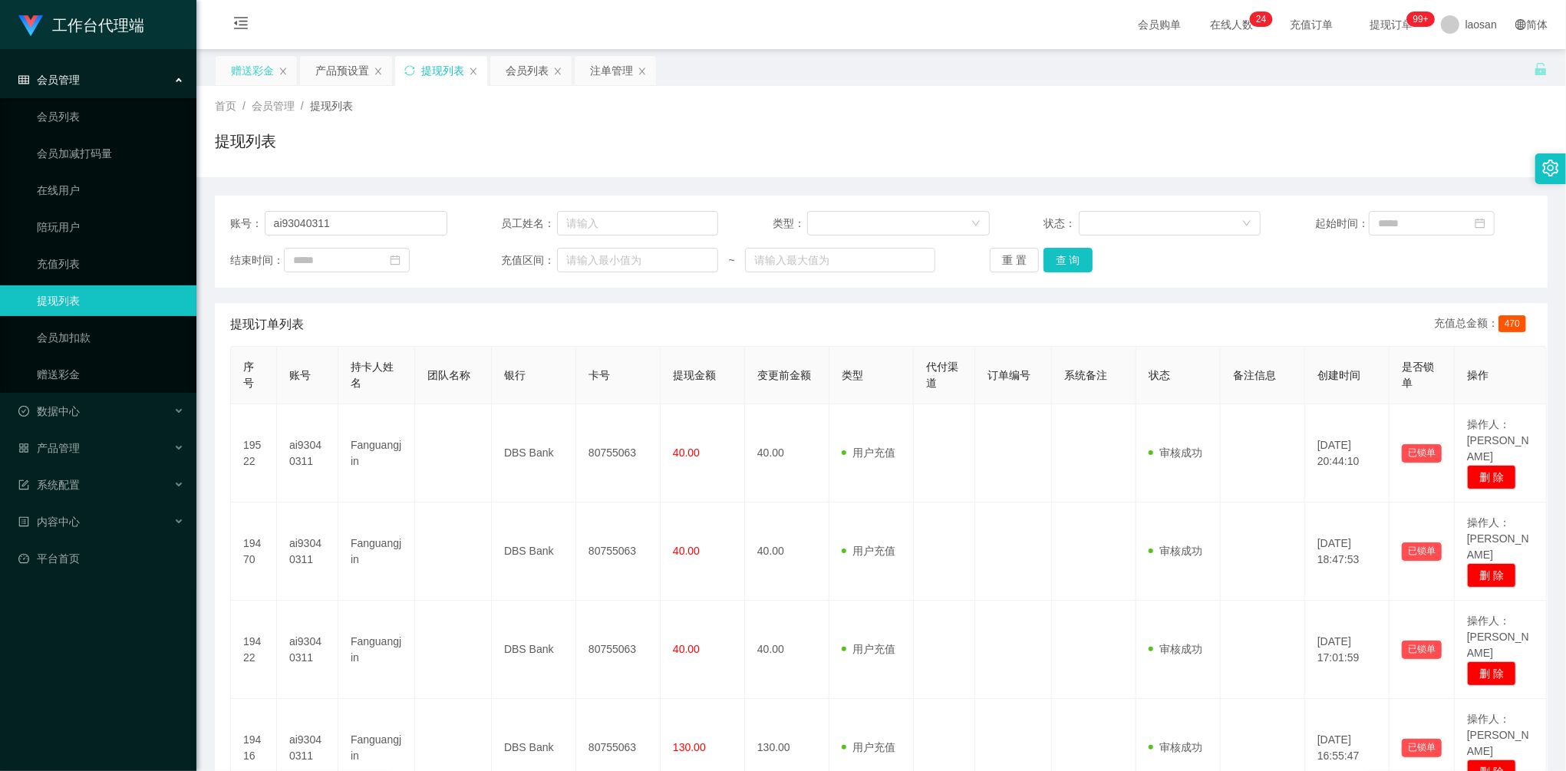
click at [247, 69] on div "赠送彩金" at bounding box center [252, 70] width 43 height 29
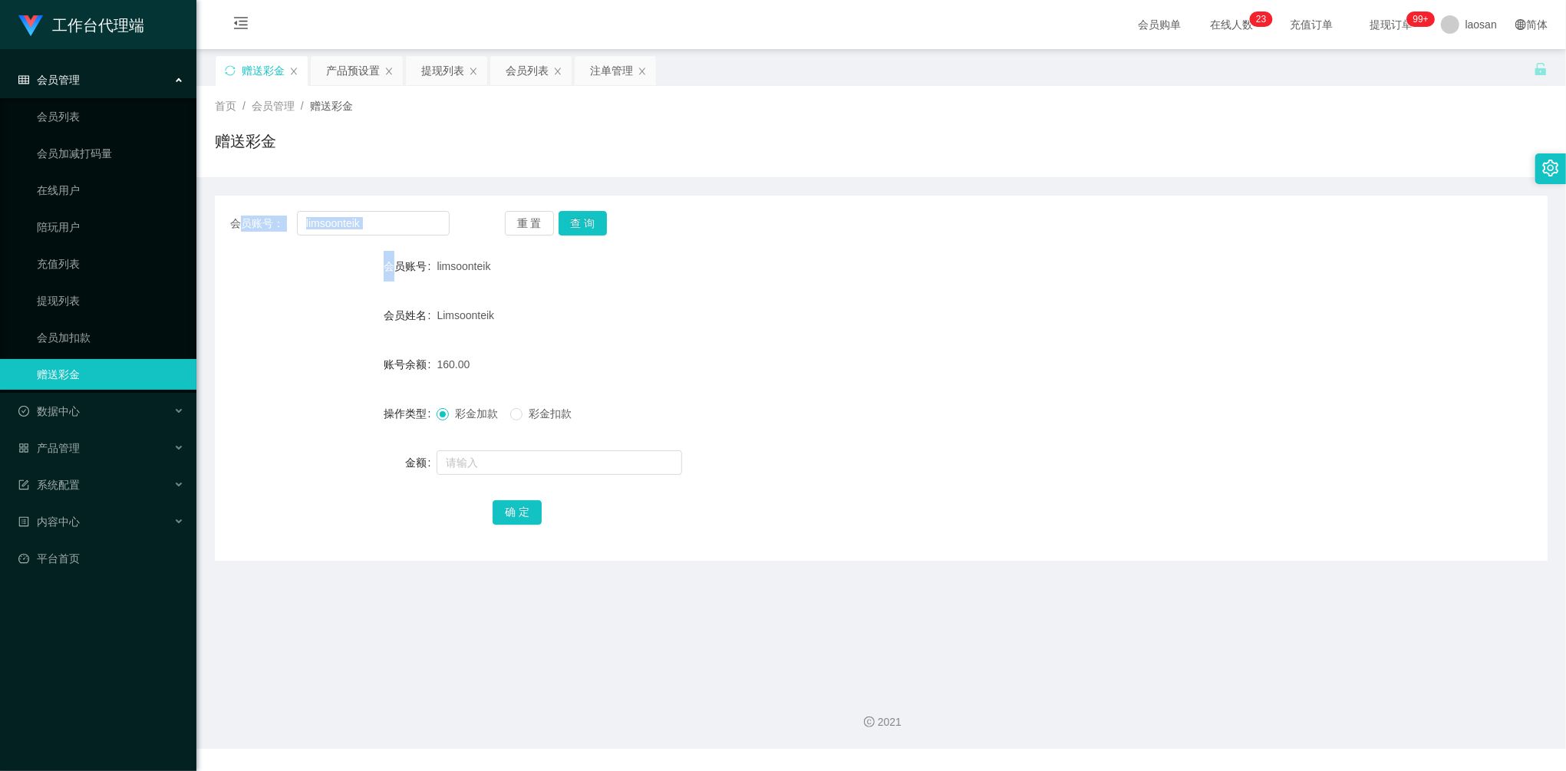
drag, startPoint x: 397, startPoint y: 236, endPoint x: 241, endPoint y: 198, distance: 160.4
click at [241, 198] on div "会员账号： limsoonteik 重 置 查 询 会员账号 limsoonteik 会员姓名 [PERSON_NAME] 账号余额 160.00 操作类型 …" at bounding box center [881, 378] width 1333 height 365
drag, startPoint x: 241, startPoint y: 198, endPoint x: 396, endPoint y: 222, distance: 156.8
click at [396, 222] on input "limsoonteik" at bounding box center [373, 223] width 153 height 25
drag, startPoint x: 274, startPoint y: 206, endPoint x: 253, endPoint y: 198, distance: 22.1
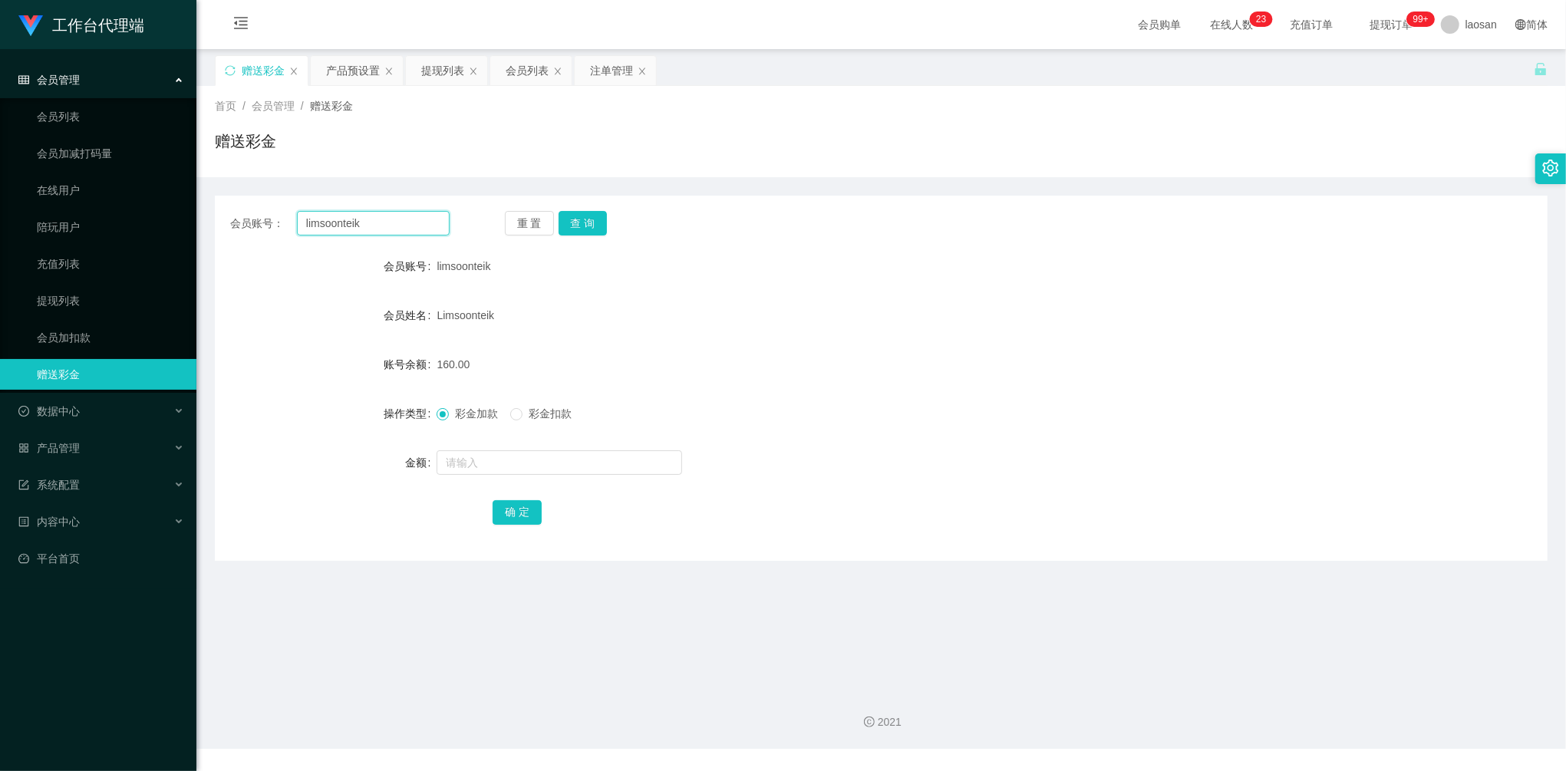
click at [253, 197] on div "会员账号： limsoonteik 重 置 查 询 会员账号 limsoonteik 会员姓名 [PERSON_NAME] 账号余额 160.00 操作类型 …" at bounding box center [881, 378] width 1333 height 365
paste input "hongjian"
type input "hongjian"
click at [600, 227] on button "查 询" at bounding box center [583, 223] width 49 height 25
click at [555, 465] on input "text" at bounding box center [560, 462] width 246 height 25
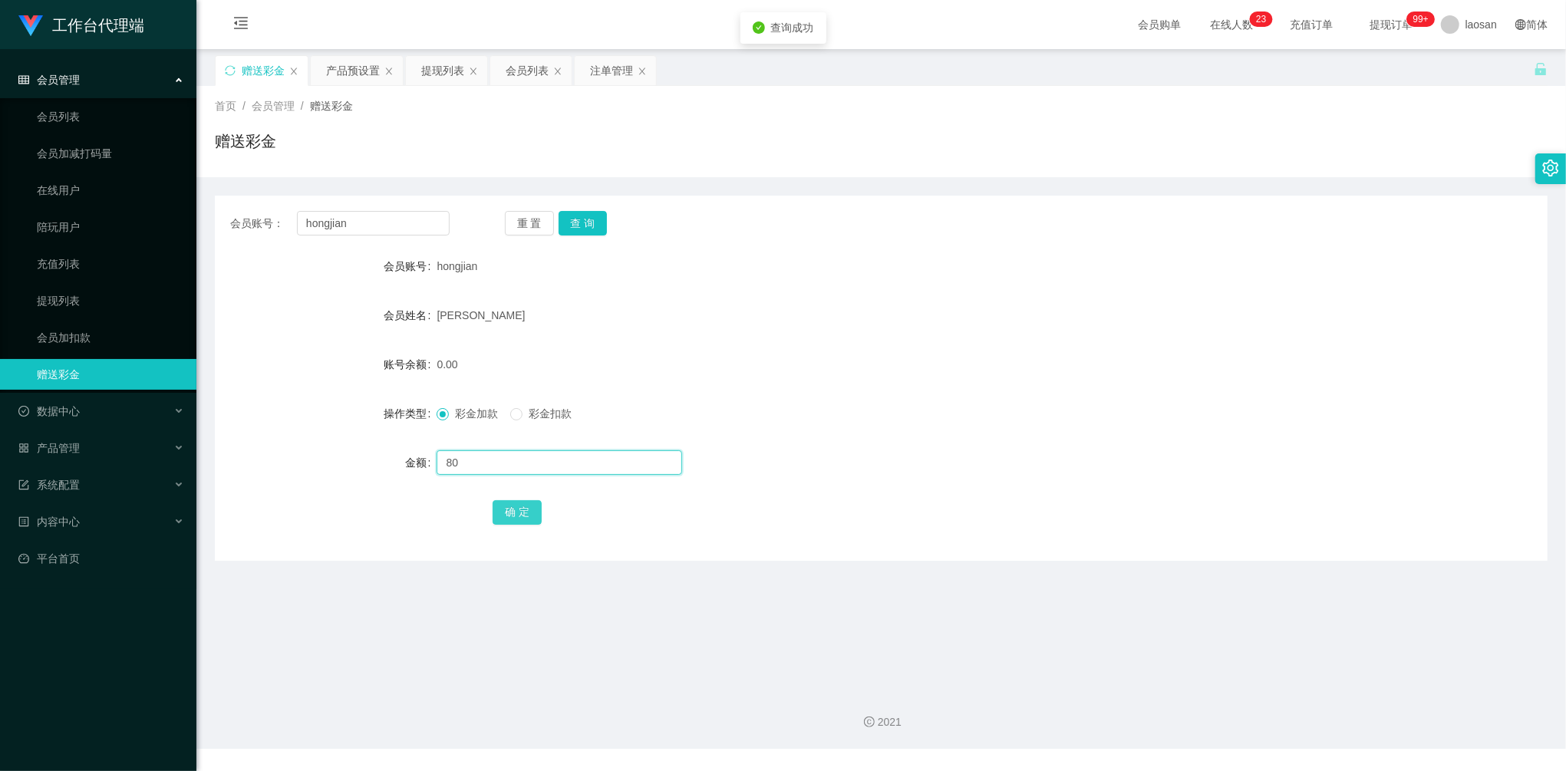
type input "80"
click at [519, 507] on button "确 定" at bounding box center [517, 512] width 49 height 25
click at [445, 74] on div "提现列表" at bounding box center [442, 70] width 43 height 29
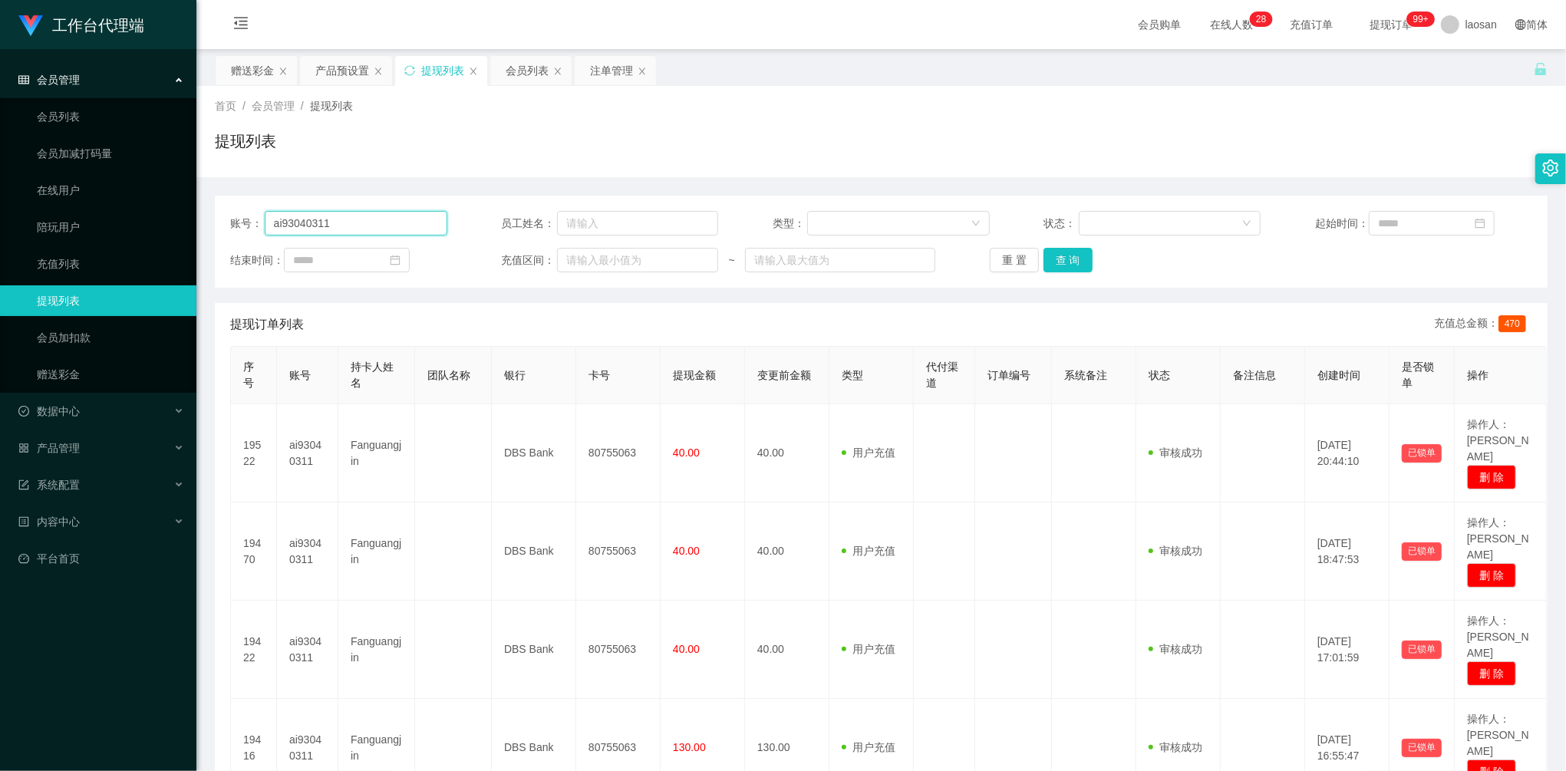
drag, startPoint x: 270, startPoint y: 215, endPoint x: 224, endPoint y: 206, distance: 46.9
click at [224, 206] on div "账号： ai93040311 员工姓名： 类型： 状态： 起始时间： 结束时间： 充值区间： ~ 重 置 查 询" at bounding box center [881, 242] width 1333 height 92
paste input "Kelvinshum"
click at [1066, 264] on button "查 询" at bounding box center [1067, 260] width 49 height 25
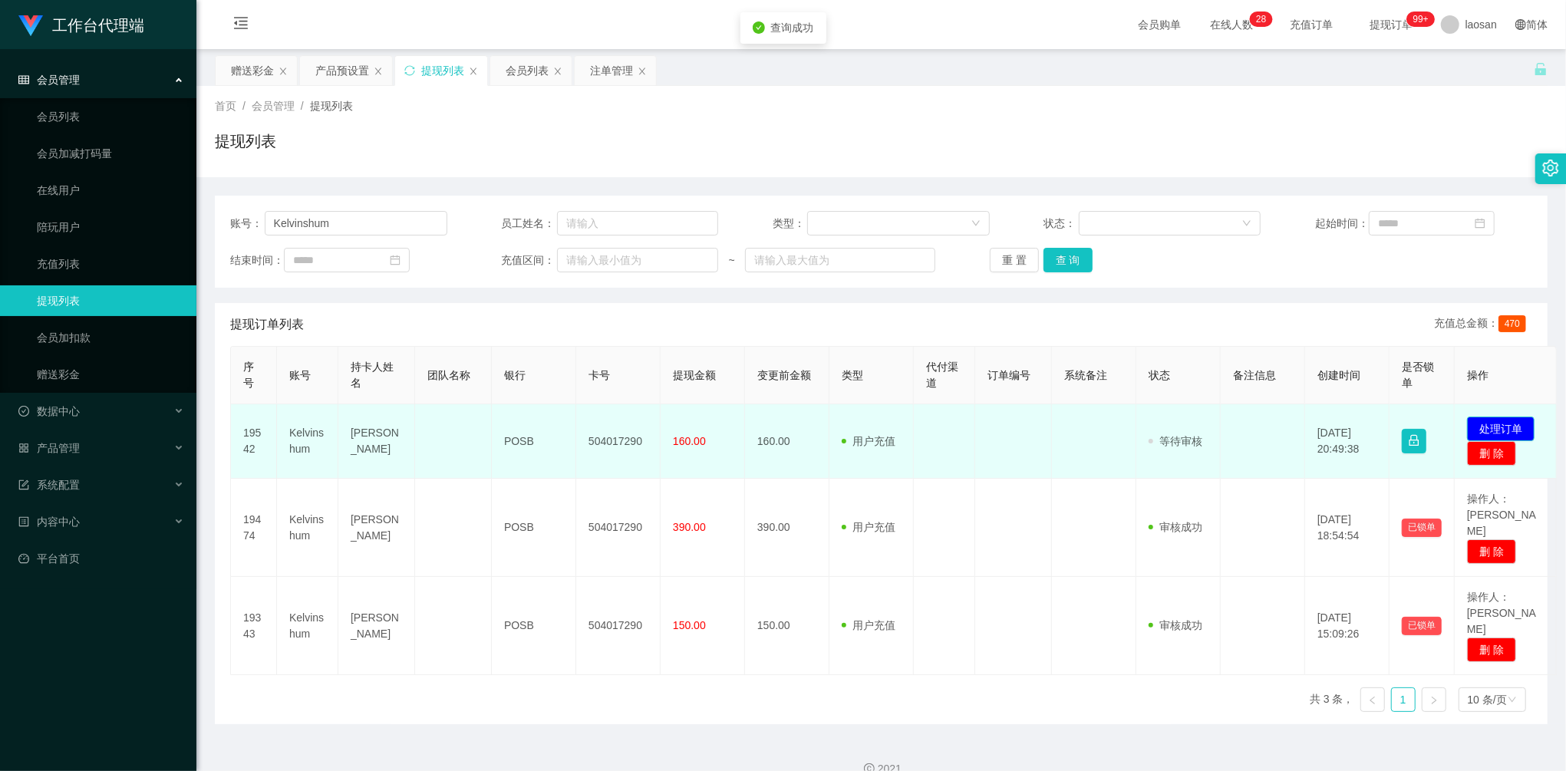
click at [1492, 427] on button "处理订单" at bounding box center [1501, 429] width 68 height 25
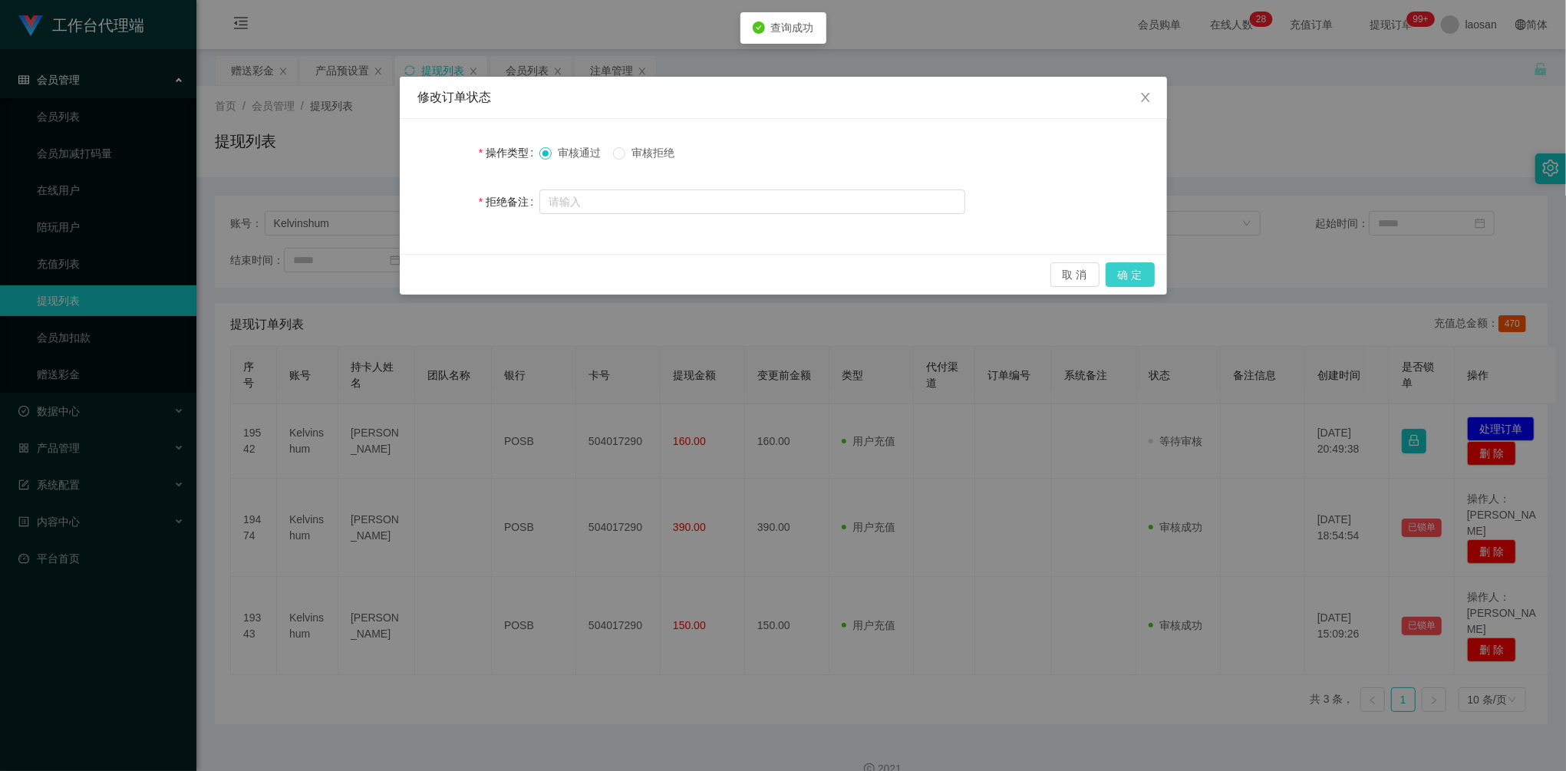
click at [1132, 280] on button "确 定" at bounding box center [1130, 274] width 49 height 25
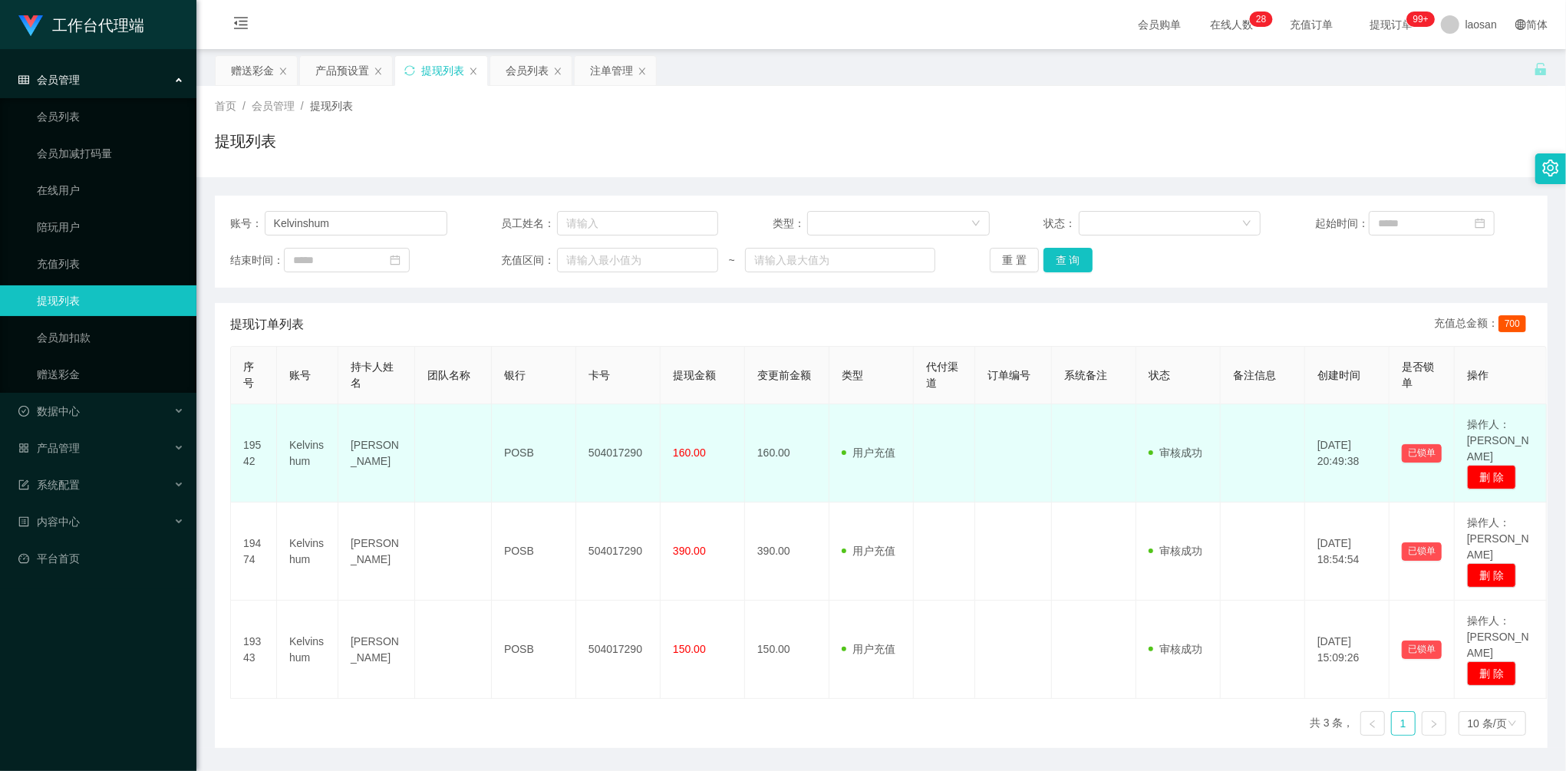
click at [746, 420] on td "160.00" at bounding box center [787, 453] width 84 height 98
drag, startPoint x: 351, startPoint y: 437, endPoint x: 691, endPoint y: 452, distance: 341.0
click at [691, 452] on tr "19542 Kelvinshum Shum Wai Seong POSB 504017290 160.00 160.00 用户充值 人工扣款 审核驳回 审核成…" at bounding box center [889, 453] width 1316 height 98
copy tr "[PERSON_NAME] POSB 504017290 160"
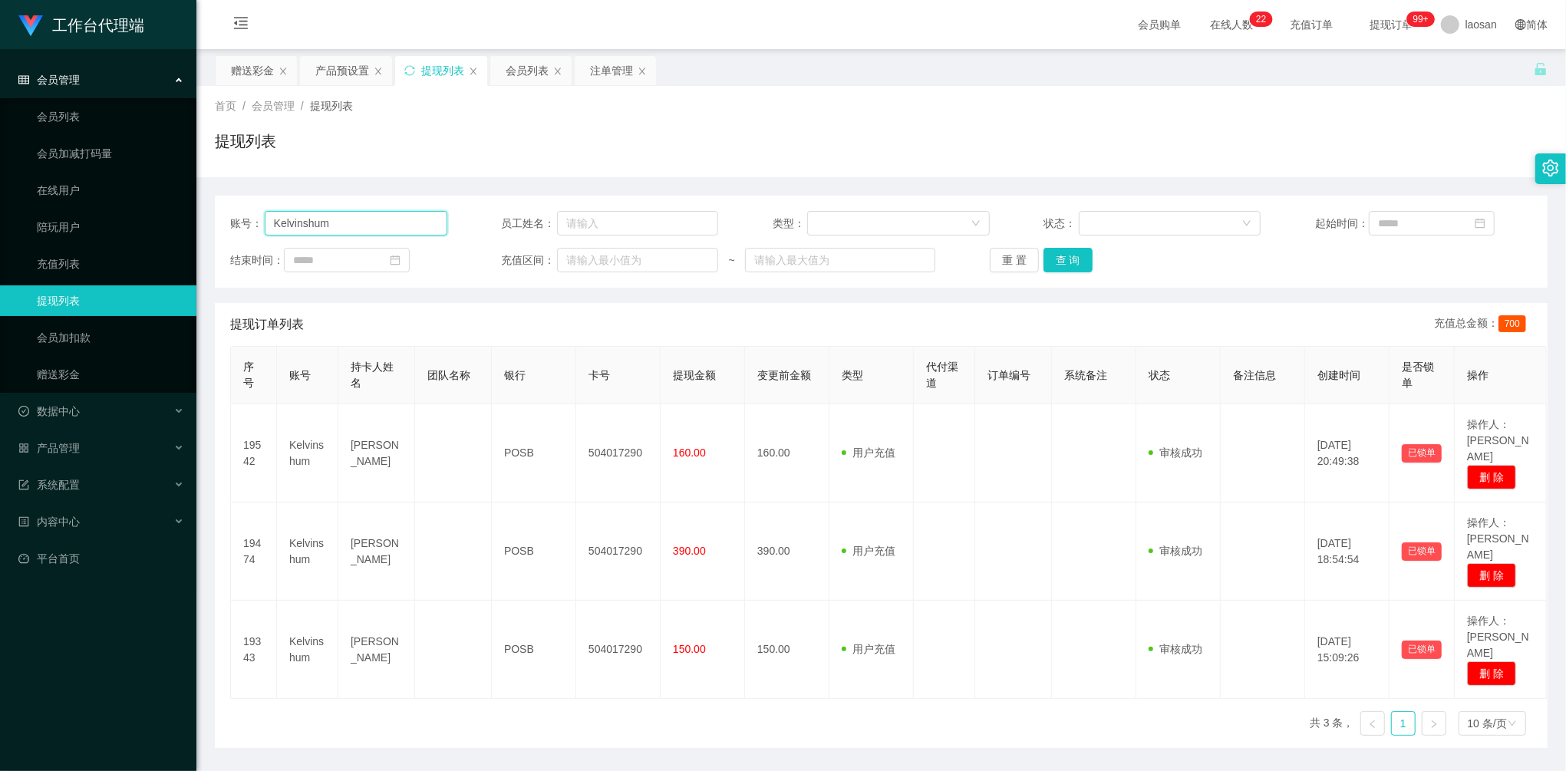
drag, startPoint x: 358, startPoint y: 222, endPoint x: 249, endPoint y: 213, distance: 108.6
click at [246, 213] on div "账号： Kelvinshum" at bounding box center [338, 223] width 217 height 25
paste input "hongjian"
click at [1066, 249] on button "查 询" at bounding box center [1067, 260] width 49 height 25
click at [1065, 250] on button "查 询" at bounding box center [1067, 260] width 49 height 25
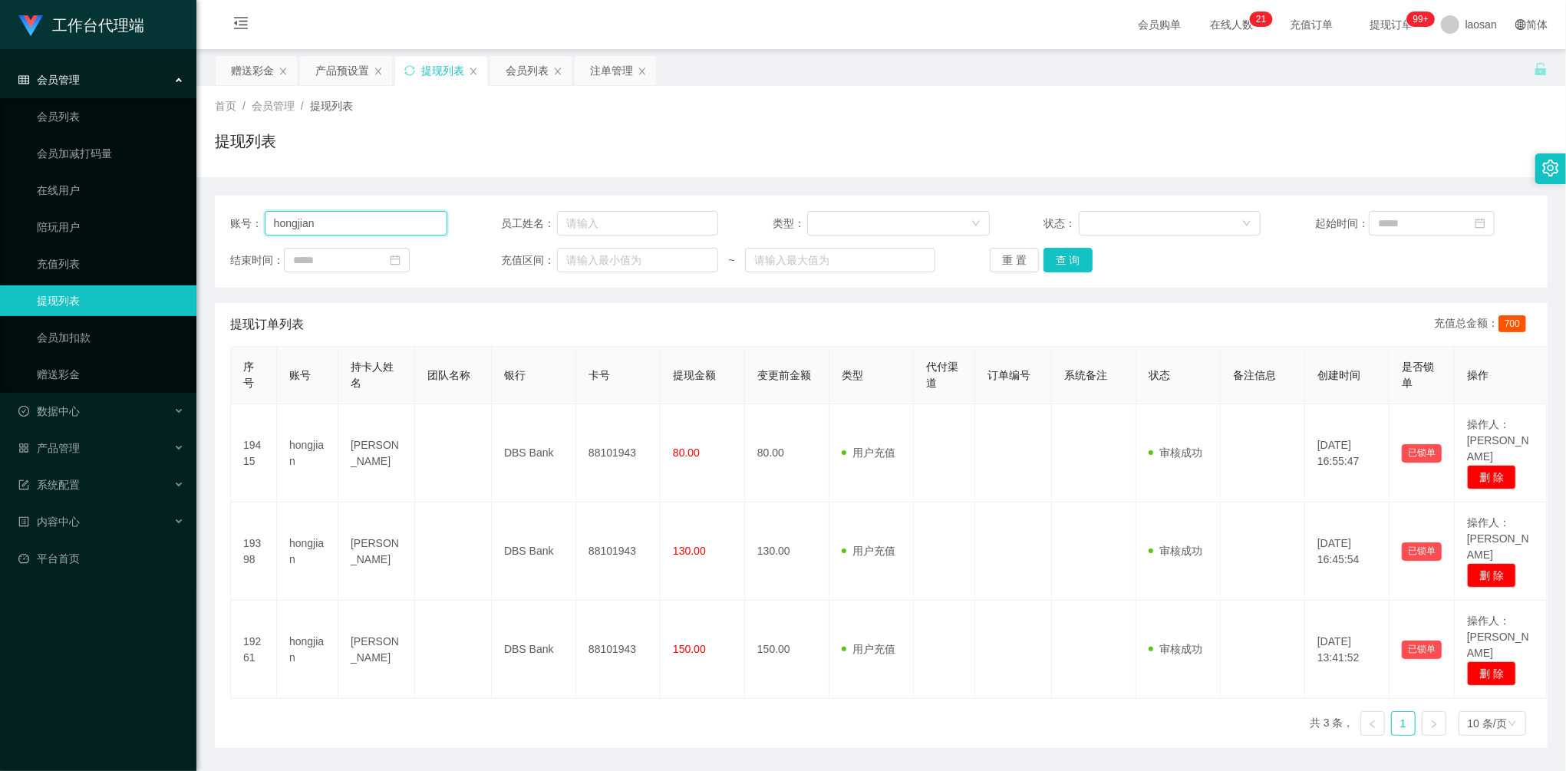
drag, startPoint x: 330, startPoint y: 219, endPoint x: 215, endPoint y: 206, distance: 115.8
click at [215, 206] on div "账号： hongjian 员工姓名： 类型： 状态： 起始时间： 结束时间： 充值区间： ~ 重 置 查 询" at bounding box center [881, 242] width 1333 height 92
paste input "limsoonteik"
click at [1053, 255] on button "查 询" at bounding box center [1067, 260] width 49 height 25
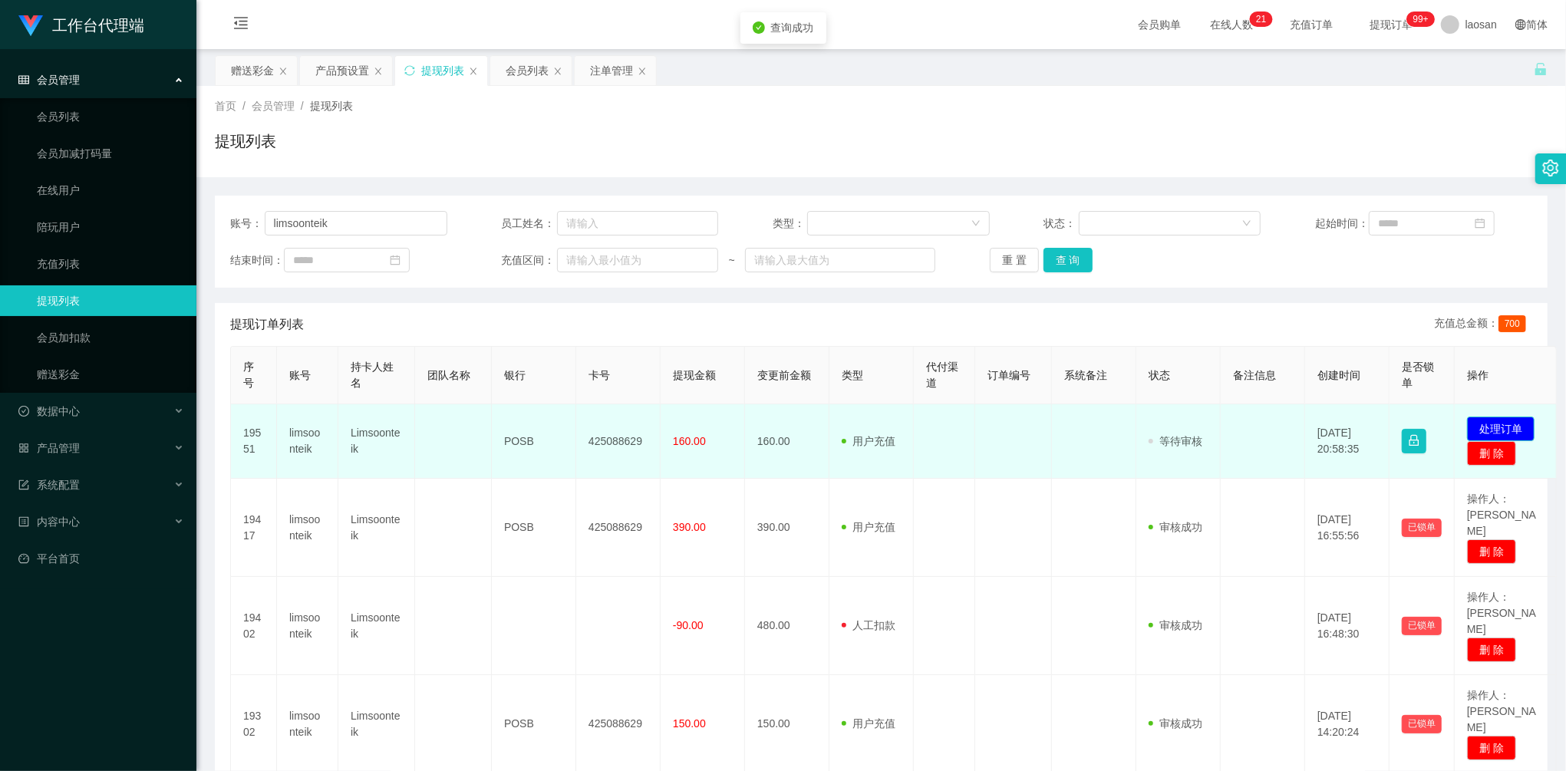
click at [1507, 423] on button "处理订单" at bounding box center [1501, 429] width 68 height 25
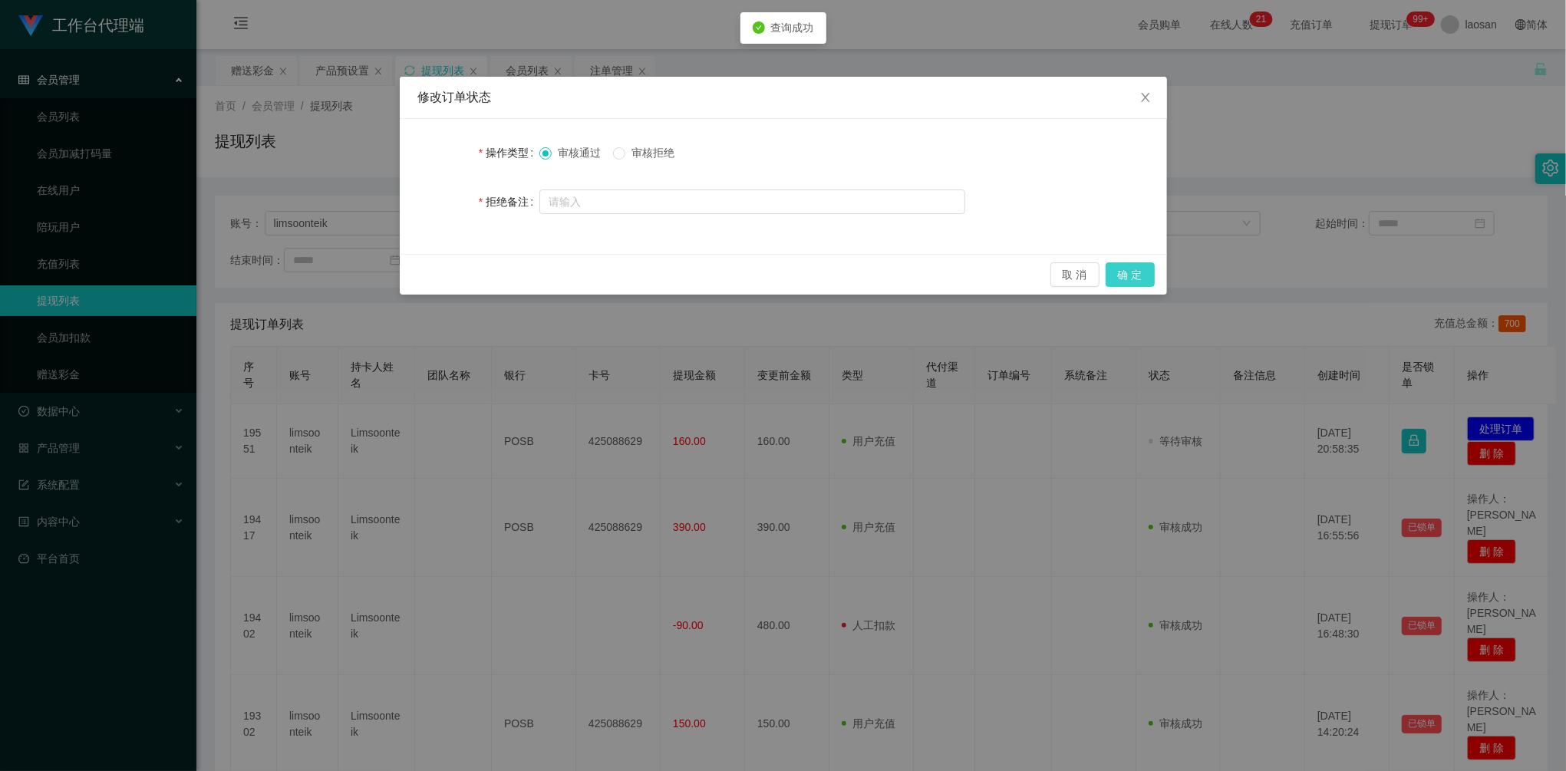
click at [1148, 268] on button "确 定" at bounding box center [1130, 274] width 49 height 25
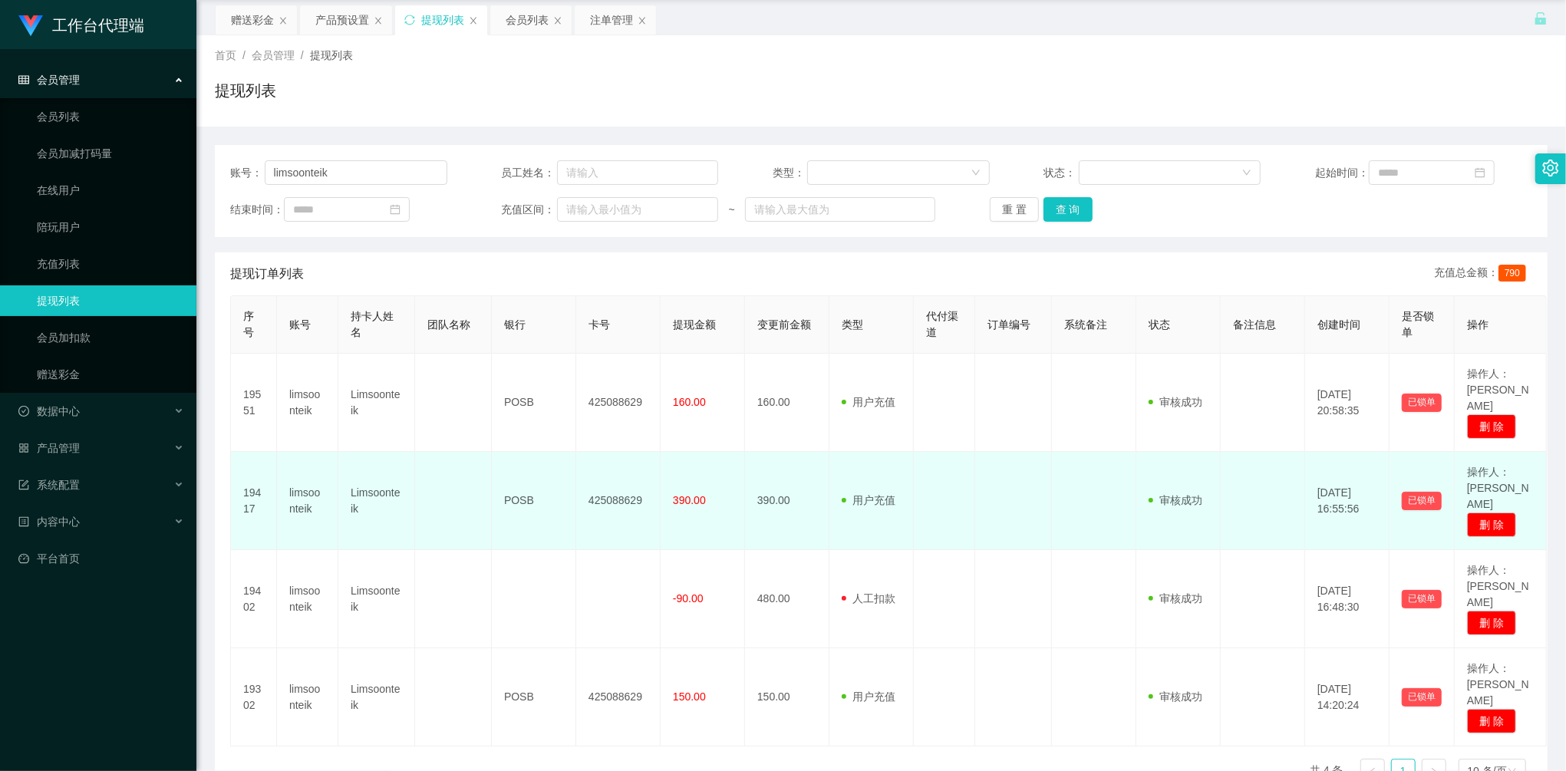
scroll to position [84, 0]
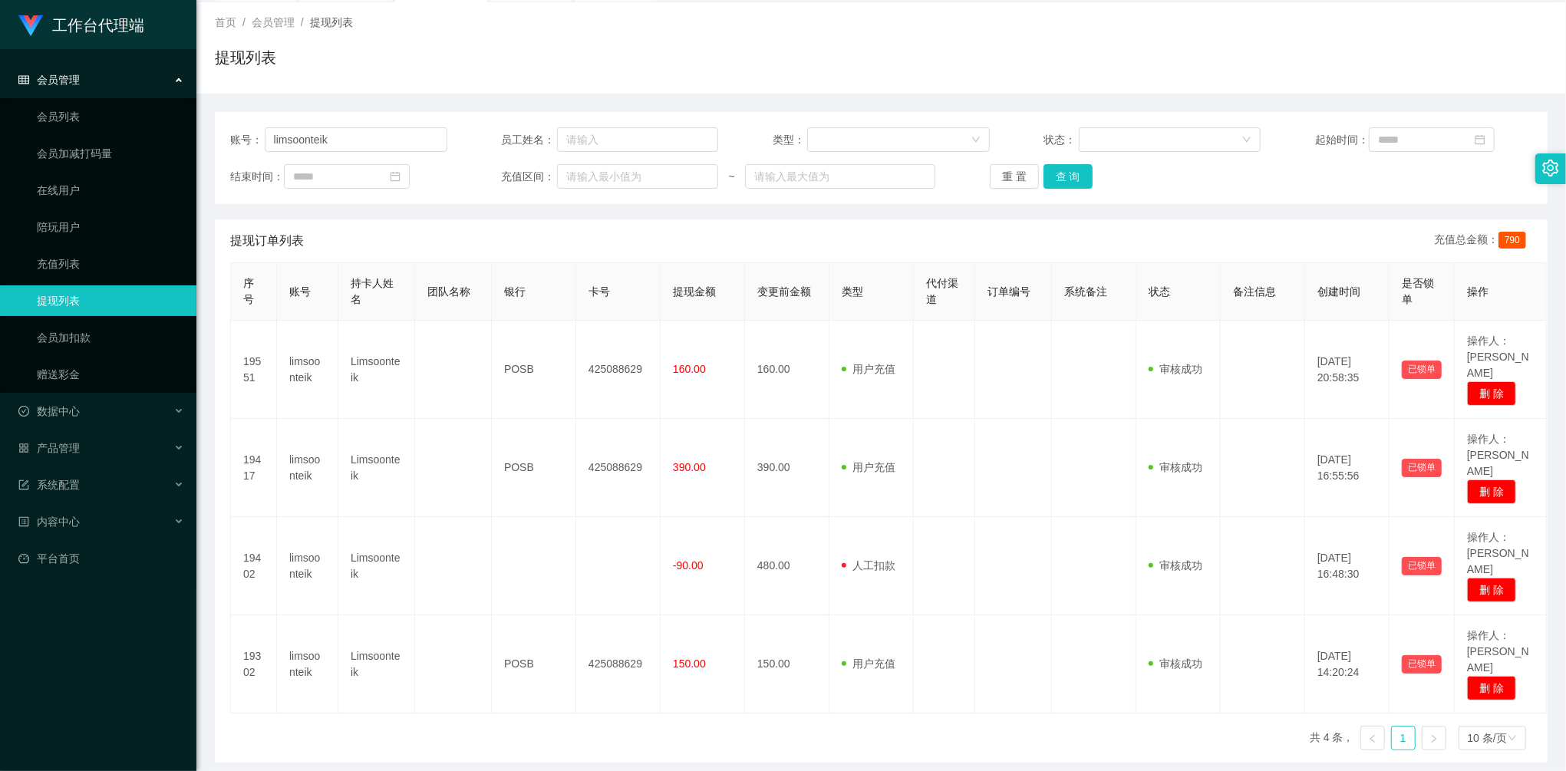
drag, startPoint x: 1037, startPoint y: 723, endPoint x: 1002, endPoint y: 706, distance: 39.1
drag, startPoint x: 366, startPoint y: 141, endPoint x: 181, endPoint y: 106, distance: 188.2
click at [181, 106] on section "工作台代理端 会员管理 会员列表 会员加减打码量 在线用户 陪玩用户 充值列表 提现列表 会员加扣款 赠送彩金 数据中心 员工统计 团队统计 产品管理 注单管…" at bounding box center [783, 375] width 1566 height 918
paste input "hongjian"
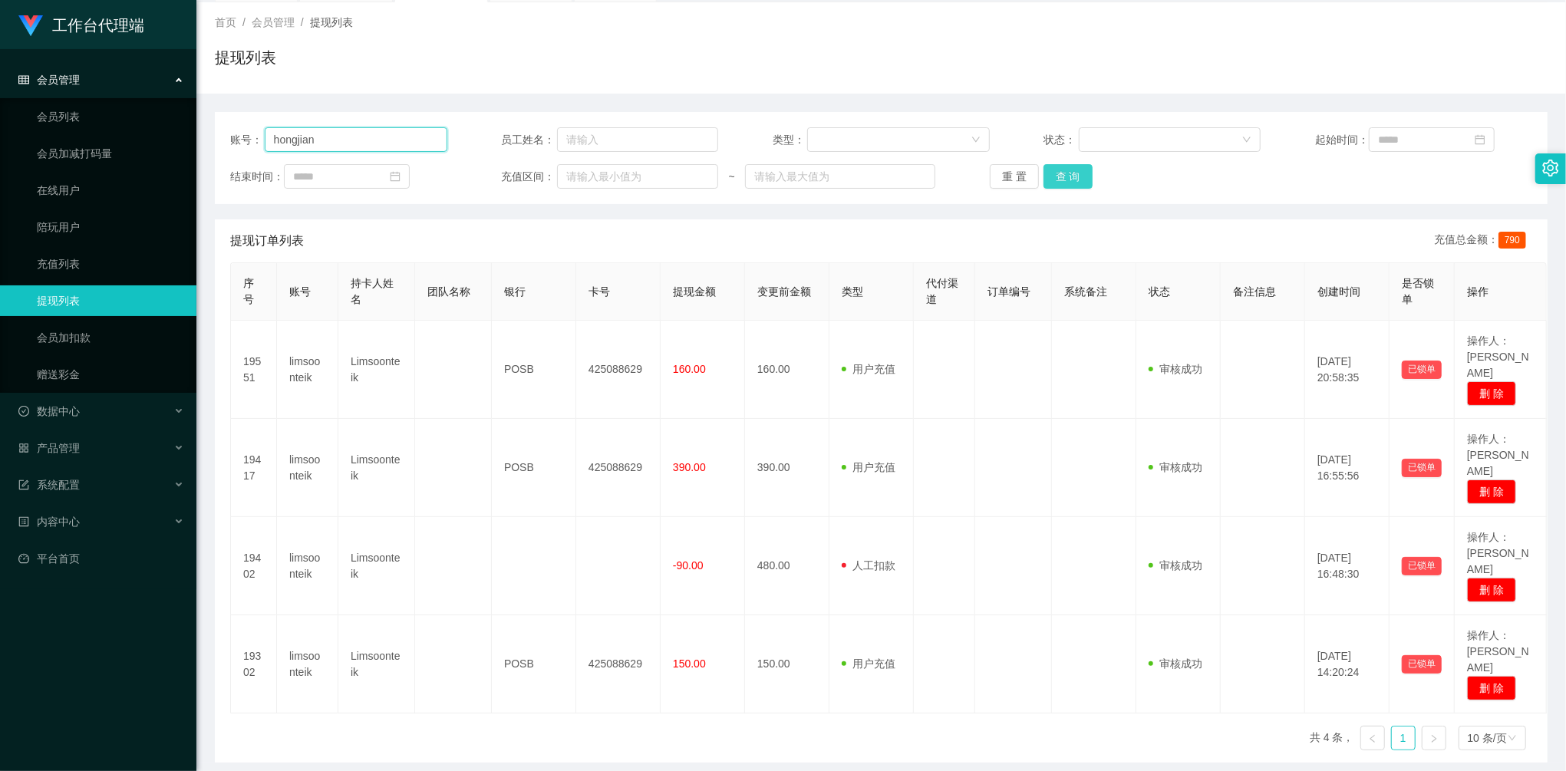
type input "hongjian"
click at [1063, 179] on button "查 询" at bounding box center [1067, 176] width 49 height 25
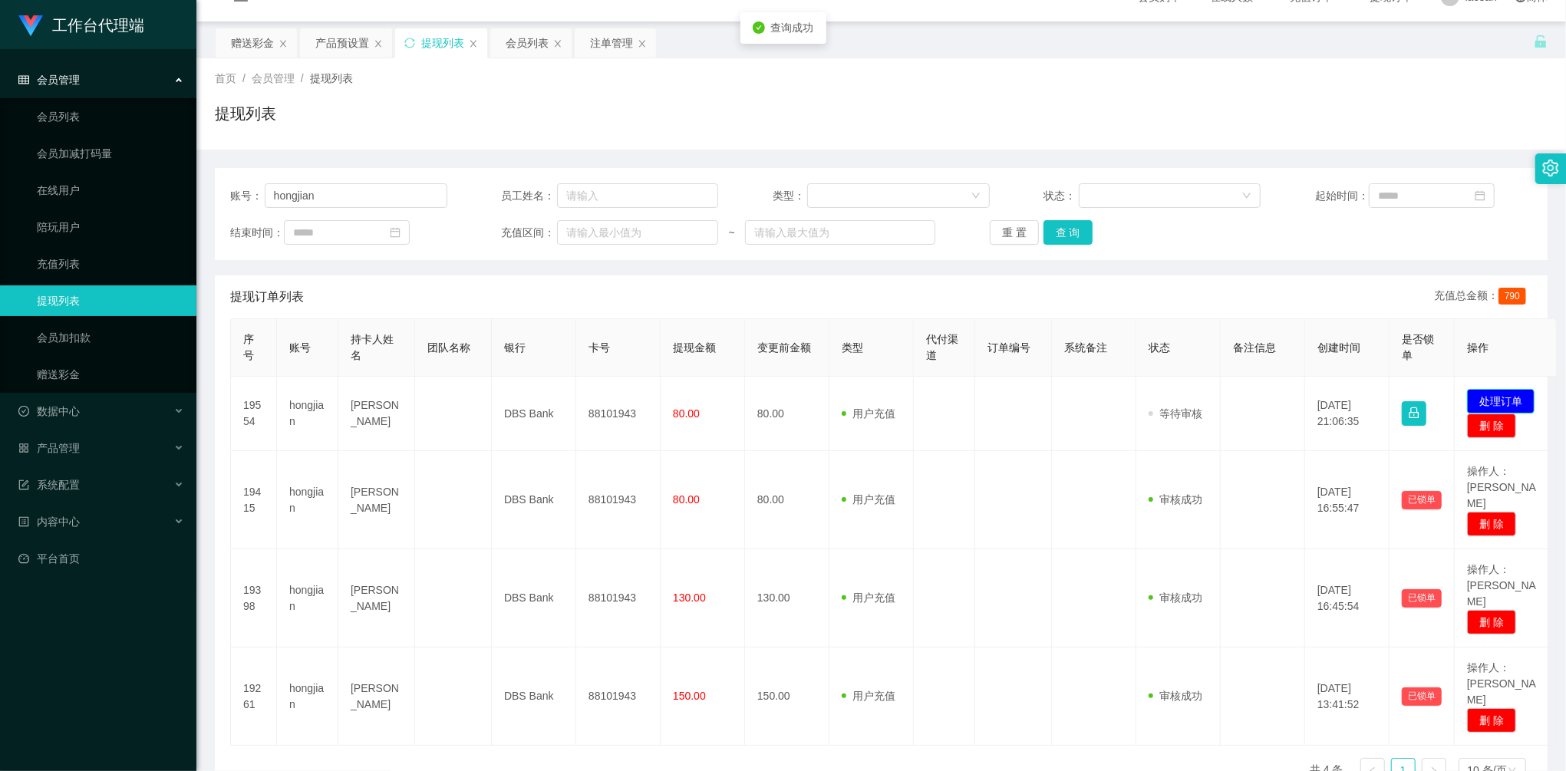
click at [1504, 391] on button "处理订单" at bounding box center [1501, 401] width 68 height 25
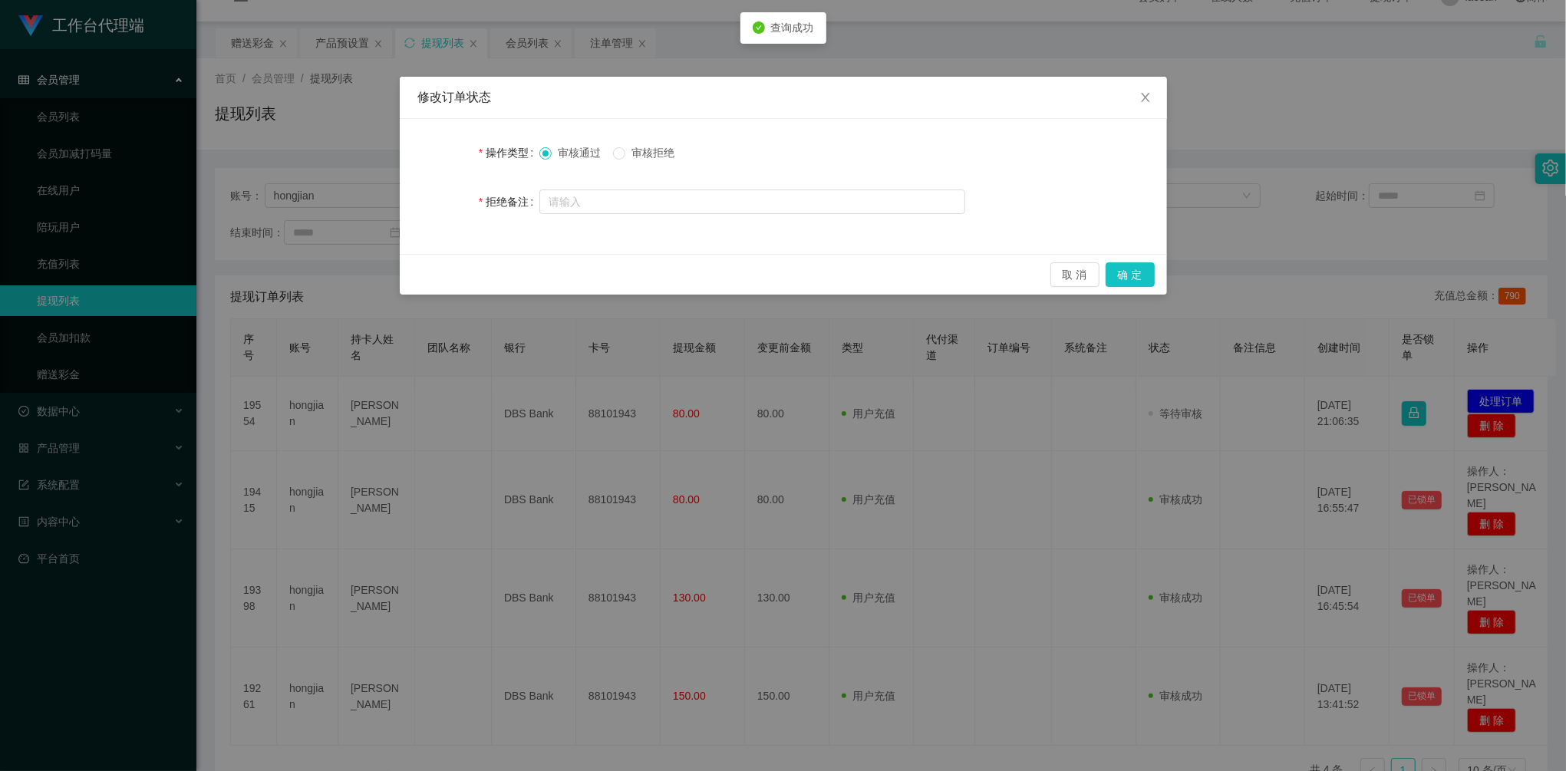
click at [1155, 286] on div "取 消 确 定" at bounding box center [783, 274] width 767 height 41
click at [1142, 276] on button "确 定" at bounding box center [1130, 274] width 49 height 25
